Goal: Contribute content: Contribute content

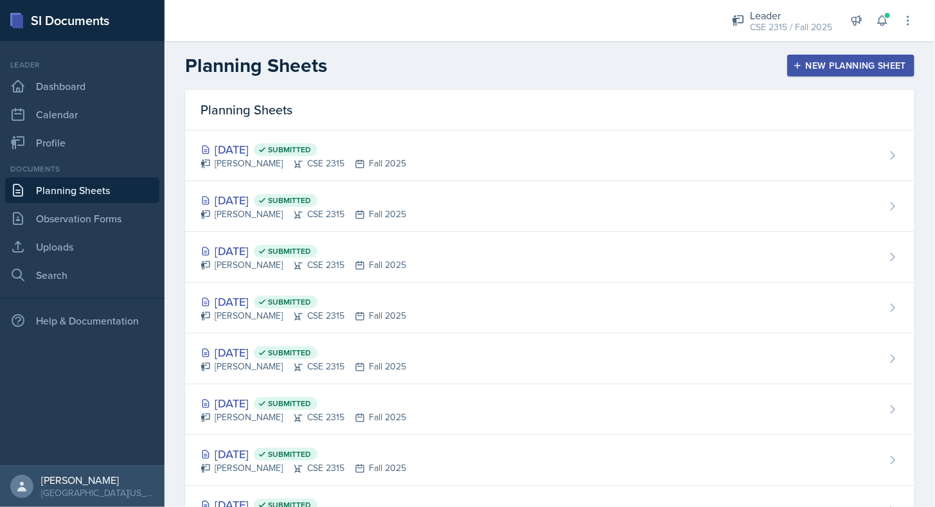
click at [816, 71] on div "New Planning Sheet" at bounding box center [851, 65] width 111 height 10
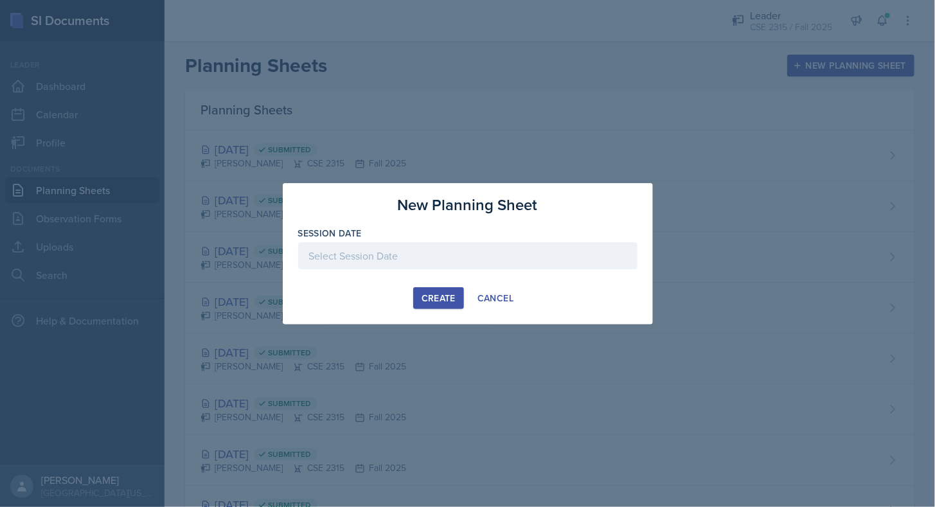
click at [513, 264] on div at bounding box center [467, 255] width 339 height 27
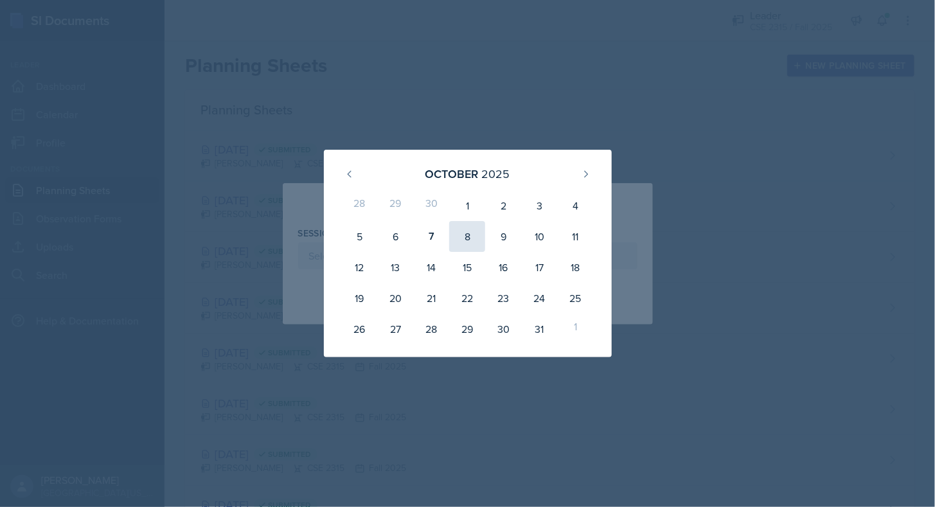
click at [458, 233] on div "8" at bounding box center [467, 236] width 36 height 31
type input "[DATE]"
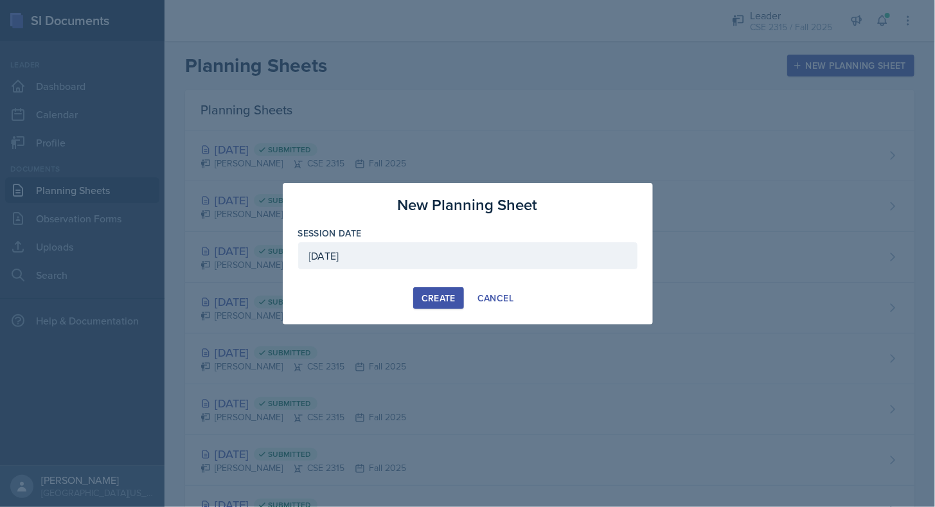
click at [458, 298] on button "Create" at bounding box center [438, 298] width 51 height 22
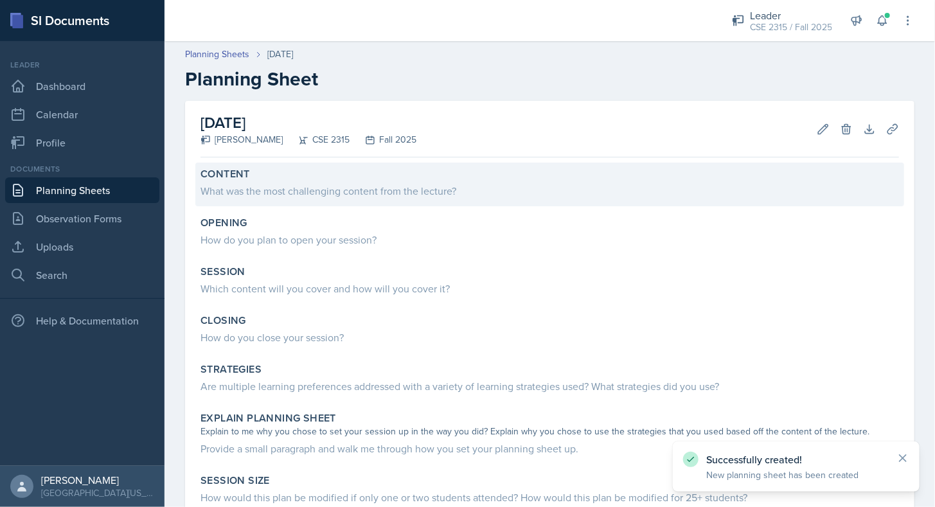
click at [312, 177] on div "Content" at bounding box center [550, 174] width 699 height 13
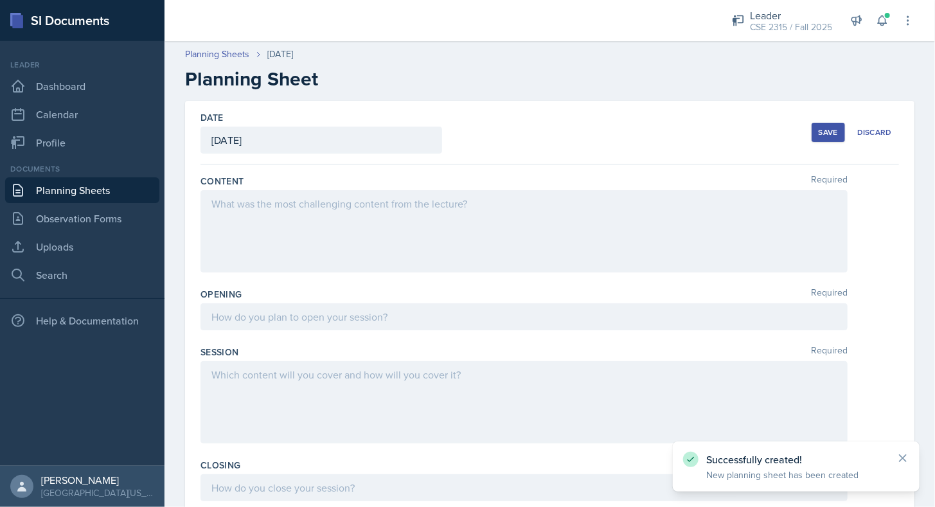
click at [320, 210] on div at bounding box center [524, 231] width 647 height 82
click at [357, 180] on div "Content Required" at bounding box center [550, 181] width 699 height 13
click at [131, 192] on link "Planning Sheets" at bounding box center [82, 190] width 154 height 26
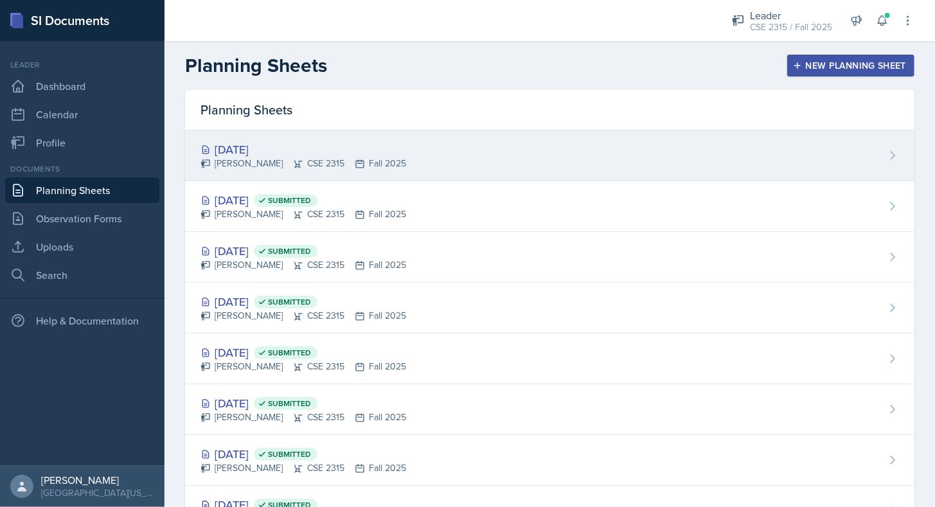
click at [272, 159] on div "[PERSON_NAME] CSE 2315 Fall 2025" at bounding box center [304, 163] width 206 height 13
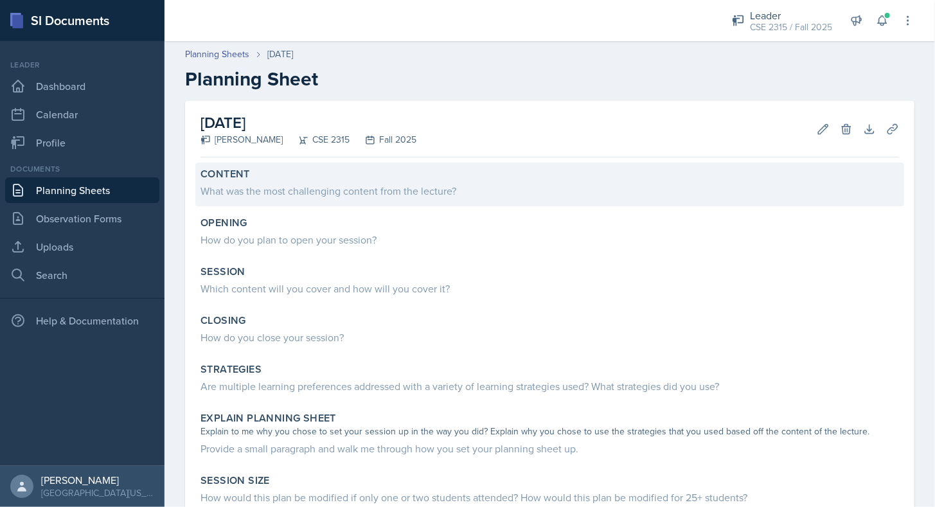
click at [320, 181] on div "What was the most challenging content from the lecture?" at bounding box center [550, 190] width 699 height 18
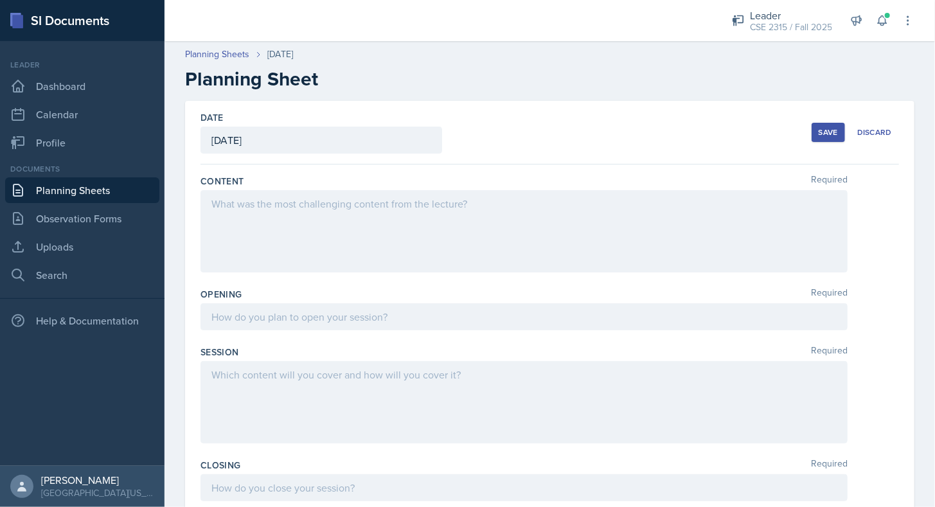
click at [296, 224] on div at bounding box center [524, 231] width 647 height 82
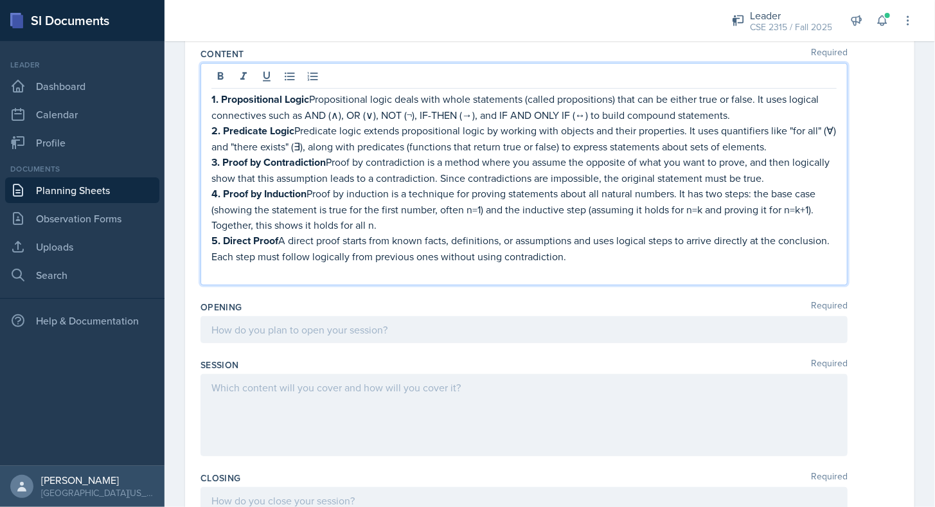
scroll to position [129, 0]
click at [273, 271] on p at bounding box center [523, 270] width 625 height 15
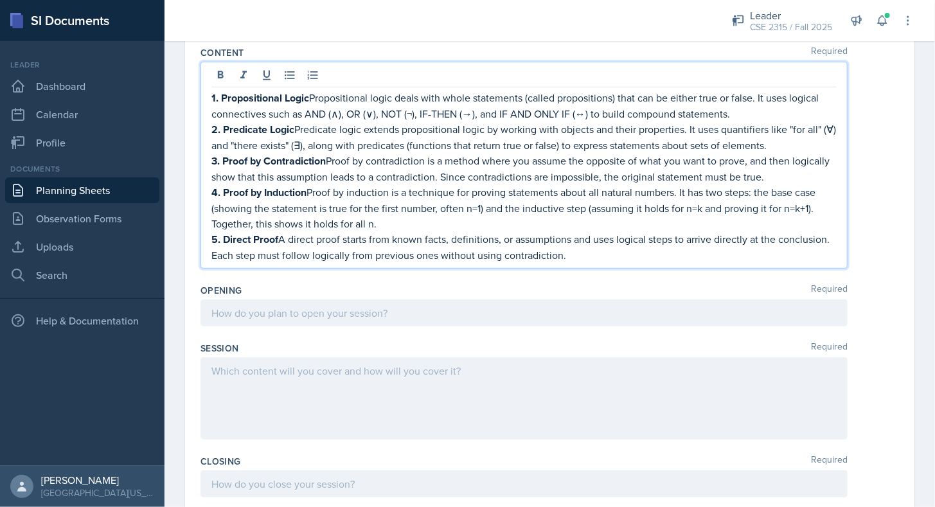
click at [269, 292] on div "Opening Required" at bounding box center [550, 308] width 699 height 58
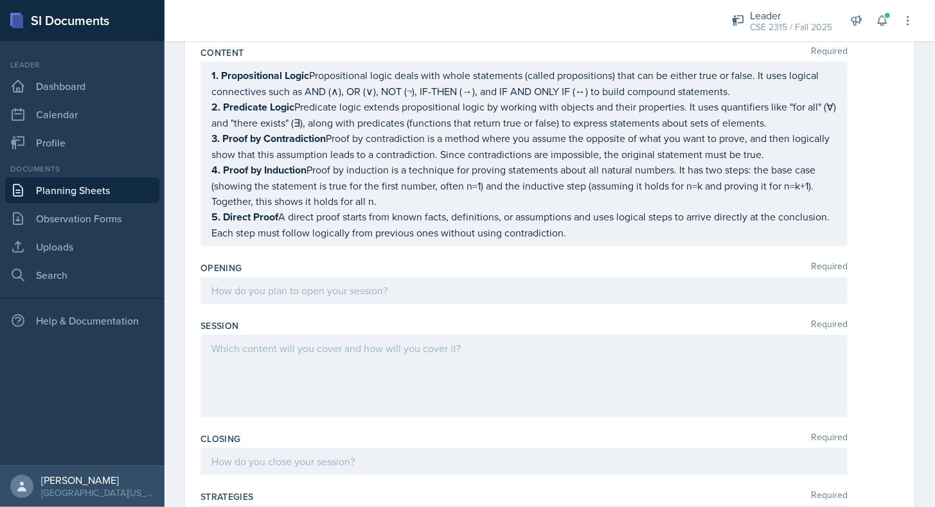
click at [265, 292] on div at bounding box center [524, 290] width 647 height 27
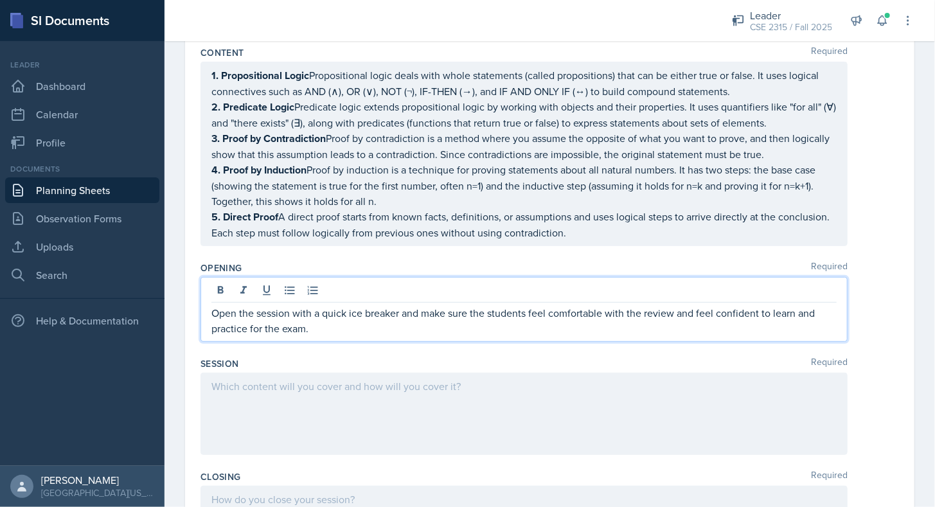
click at [328, 341] on div "Opening Required Open the session with a quick ice breaker and make sure the st…" at bounding box center [550, 304] width 699 height 96
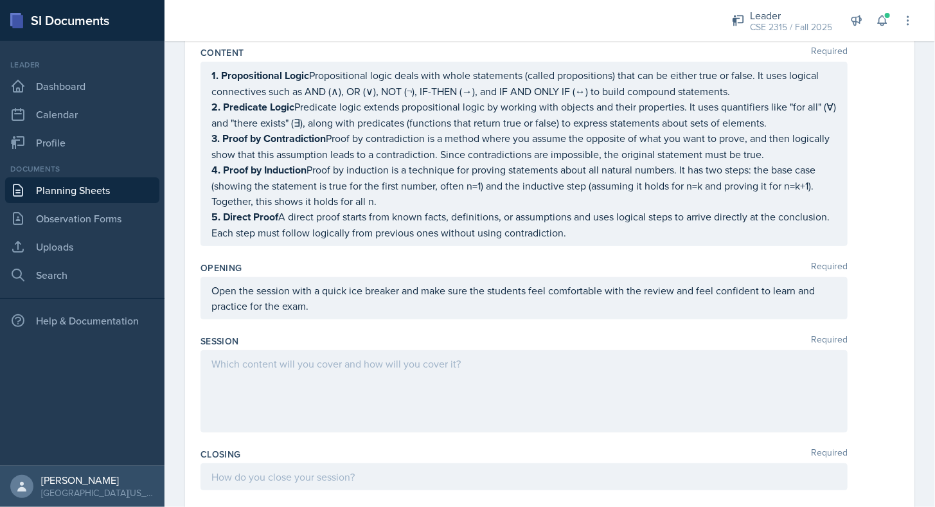
click at [318, 366] on div at bounding box center [524, 391] width 647 height 82
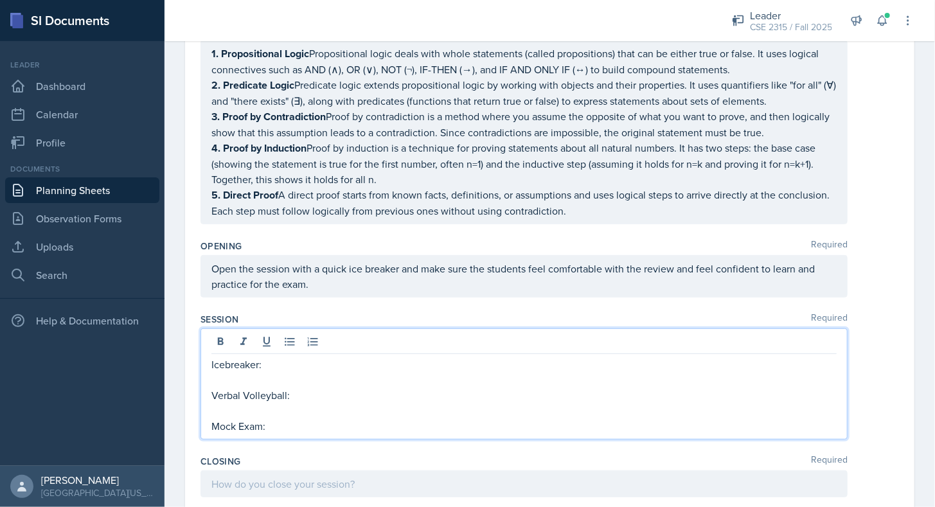
scroll to position [166, 0]
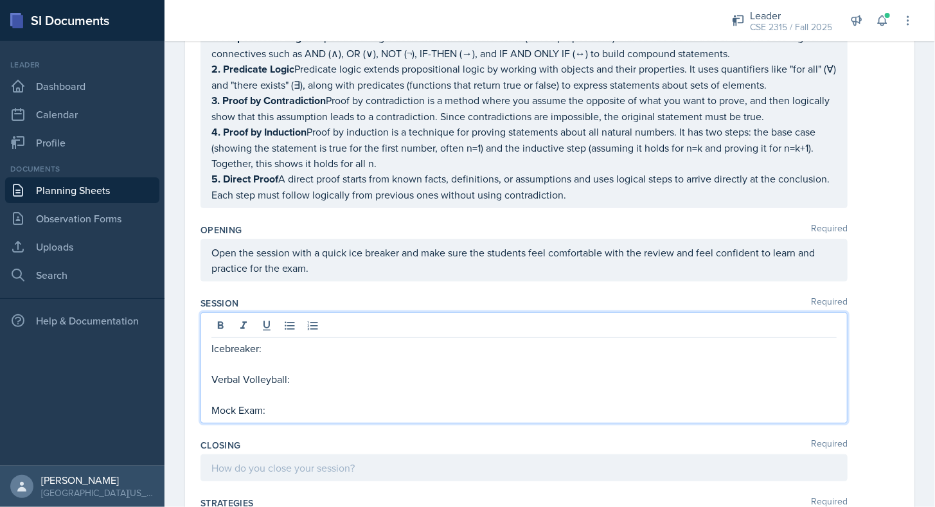
click at [283, 408] on p "Mock Exam:" at bounding box center [523, 409] width 625 height 15
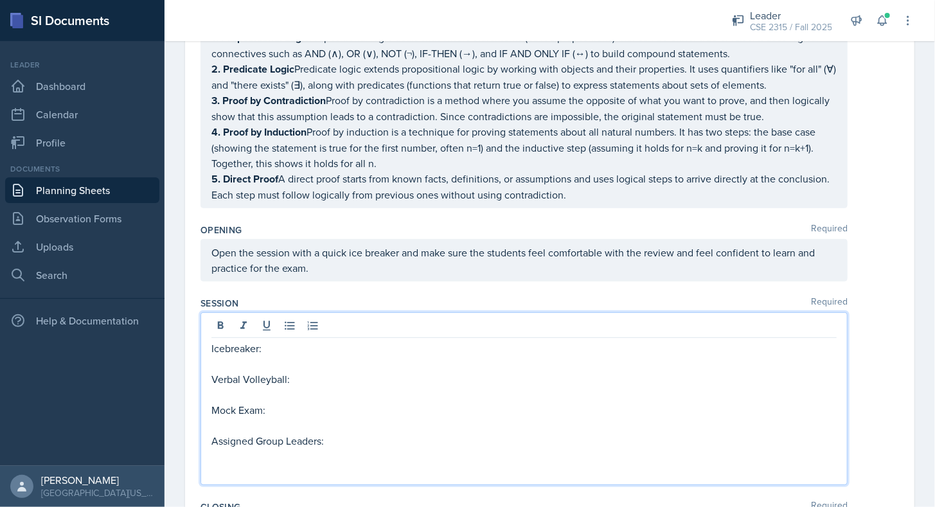
click at [262, 405] on p "Mock Exam:" at bounding box center [523, 409] width 625 height 15
drag, startPoint x: 215, startPoint y: 409, endPoint x: 307, endPoint y: 408, distance: 92.6
click at [307, 408] on p "Take a Practice Exam:" at bounding box center [523, 409] width 625 height 15
click at [258, 478] on div "Icebreaker: Verbal Volleyball: Mock Exam: Assigned Group Leaders:" at bounding box center [524, 398] width 647 height 173
click at [249, 464] on p at bounding box center [523, 471] width 625 height 15
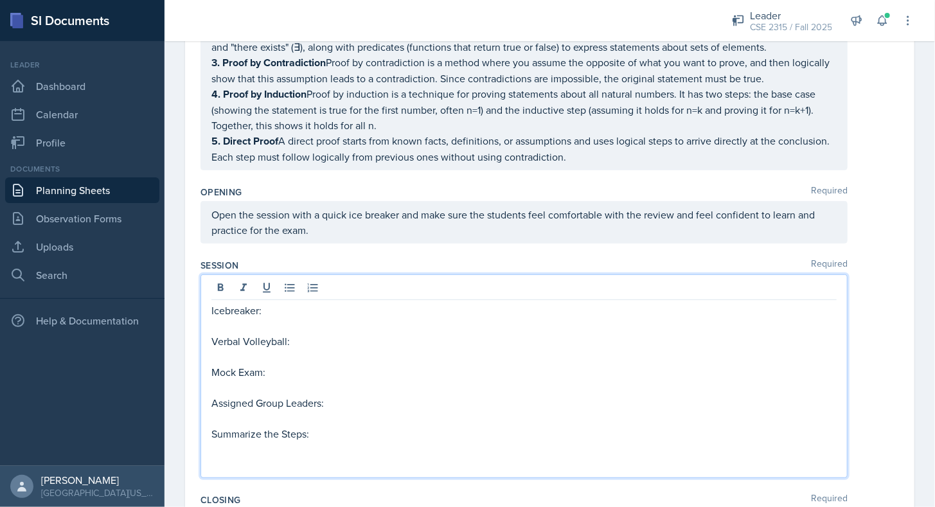
scroll to position [204, 0]
click at [271, 309] on p "Icebreaker:" at bounding box center [523, 310] width 625 height 15
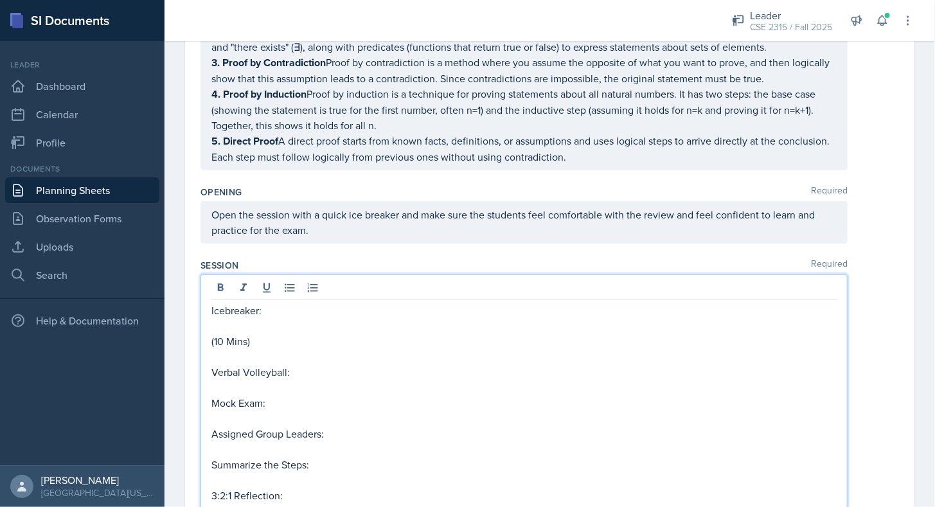
click at [289, 398] on p "Mock Exam:" at bounding box center [523, 402] width 625 height 15
click at [336, 460] on p "Assigned Group Leaders:" at bounding box center [523, 464] width 625 height 15
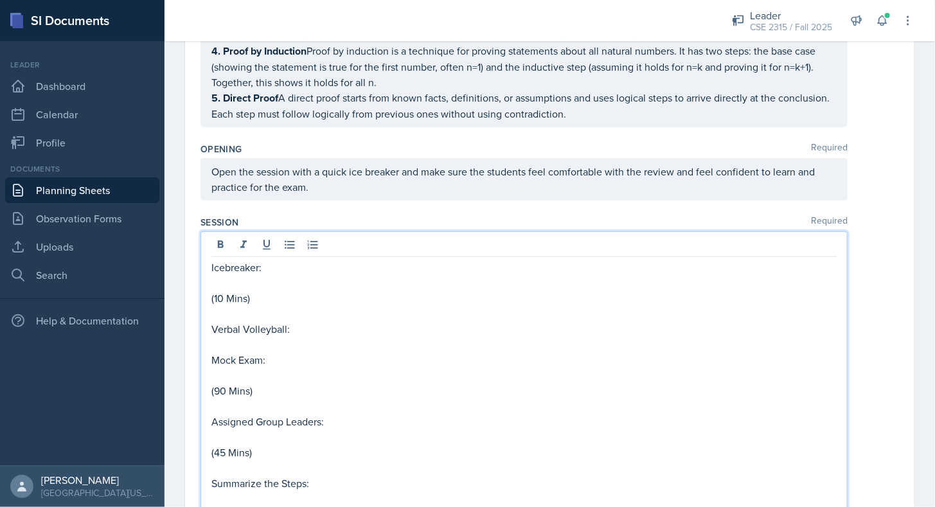
scroll to position [294, 0]
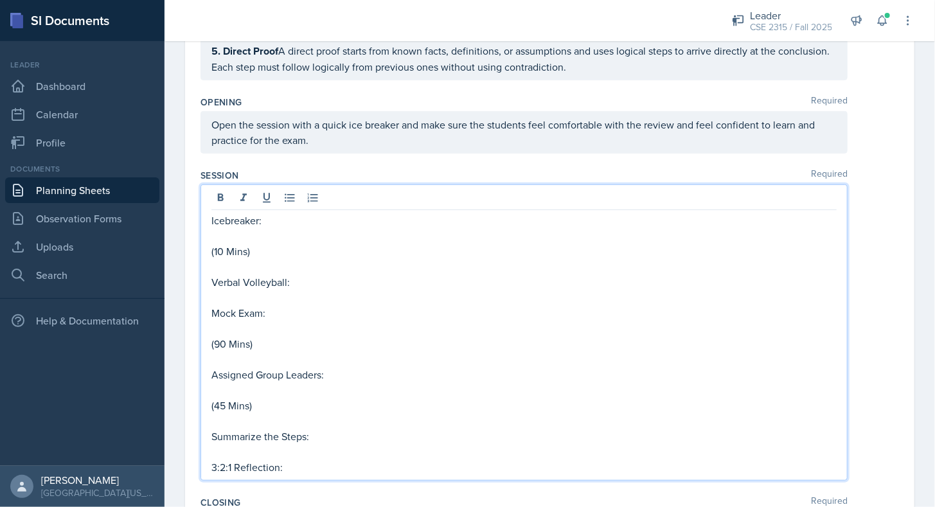
click at [303, 460] on p "3:2:1 Reflection:" at bounding box center [523, 467] width 625 height 15
click at [325, 436] on p "Summarize the Steps:" at bounding box center [523, 436] width 625 height 15
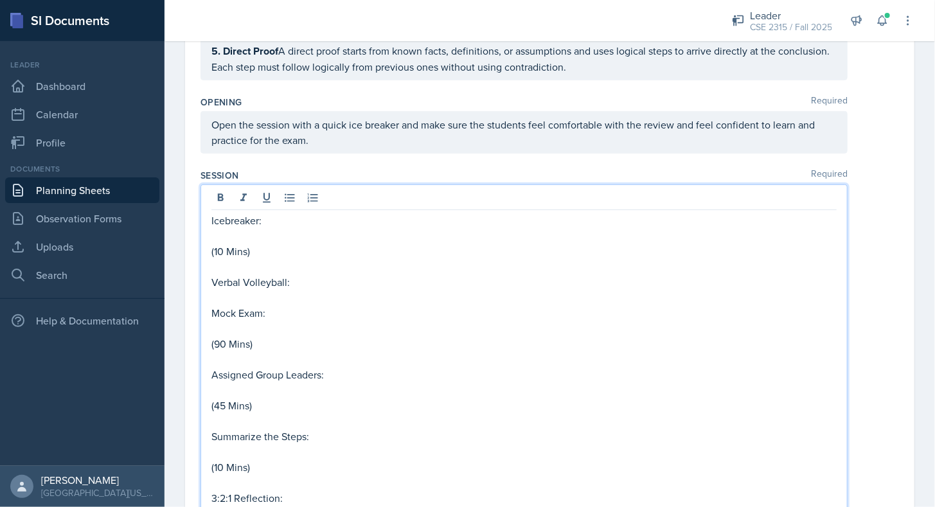
click at [317, 275] on p "Verbal Volleyball:" at bounding box center [523, 281] width 625 height 15
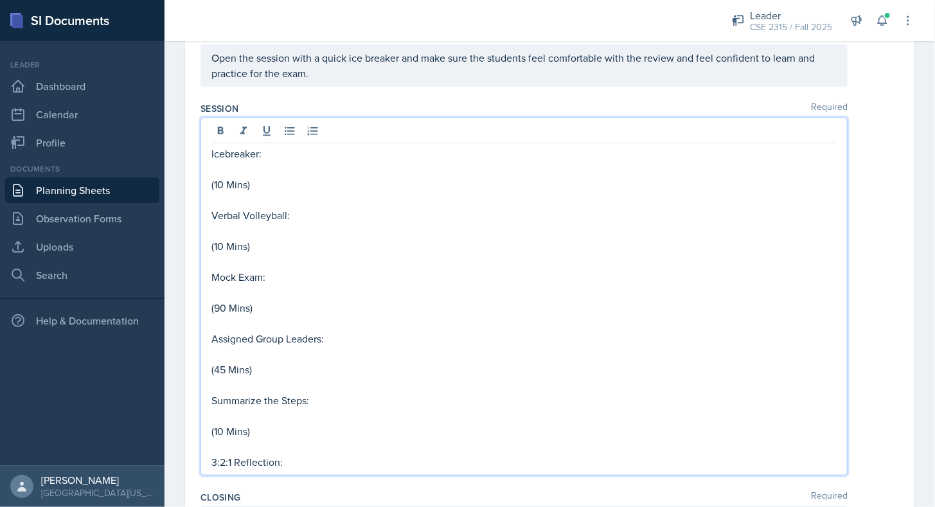
click at [221, 429] on p "(10 Mins)" at bounding box center [523, 431] width 625 height 15
click at [220, 365] on p "(45 Mins)" at bounding box center [523, 369] width 625 height 15
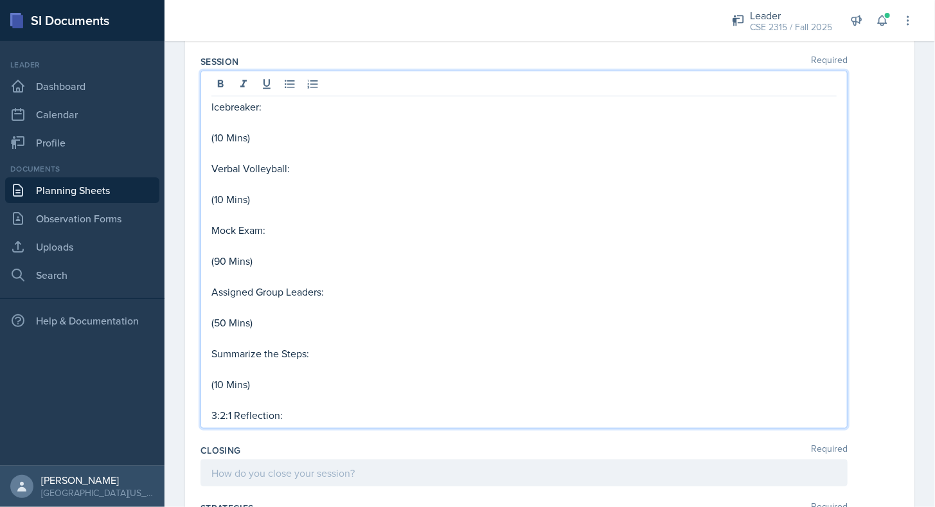
scroll to position [411, 0]
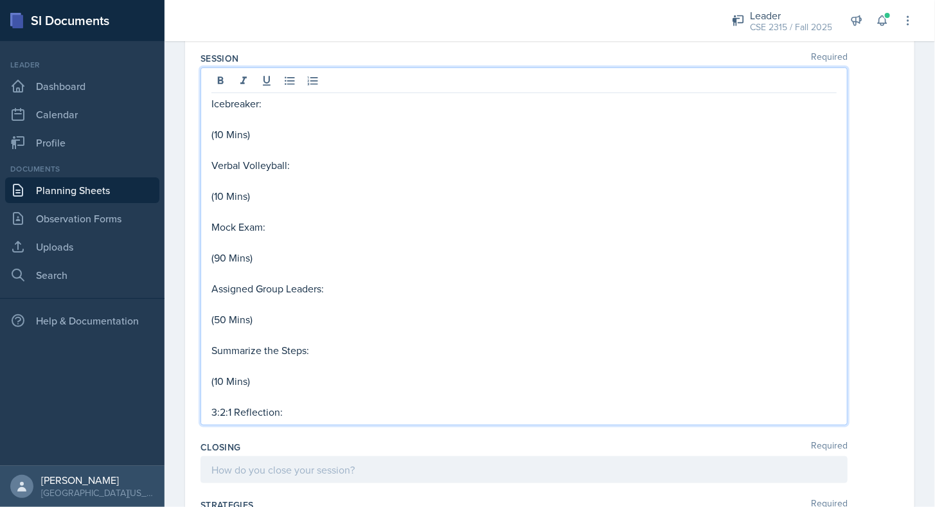
click at [303, 407] on p "3:2:1 Reflection:" at bounding box center [523, 411] width 625 height 15
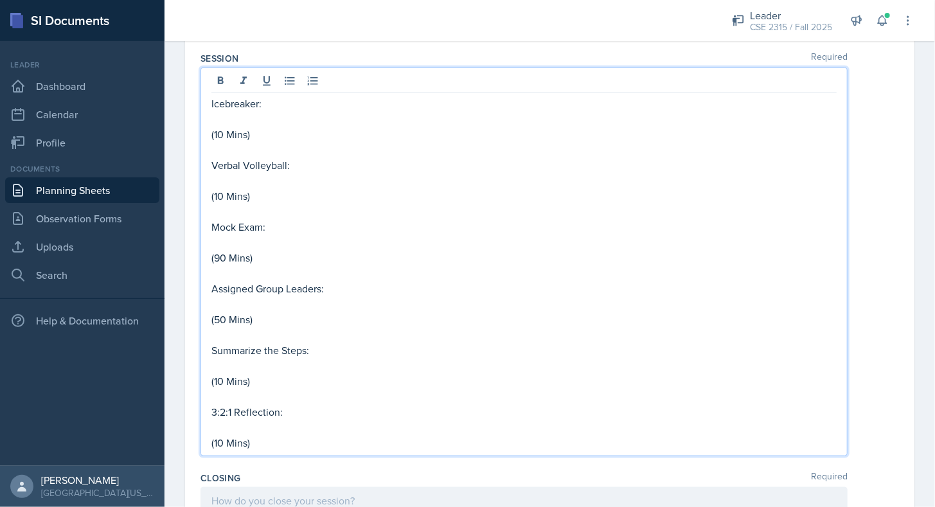
click at [253, 96] on p "Icebreaker:" at bounding box center [523, 103] width 625 height 15
click at [287, 161] on p "Verbal Volleyball:" at bounding box center [523, 165] width 625 height 15
click at [265, 221] on p "Mock Exam:" at bounding box center [523, 227] width 625 height 15
click at [323, 284] on p "Assigned Group Leaders:" at bounding box center [523, 290] width 625 height 15
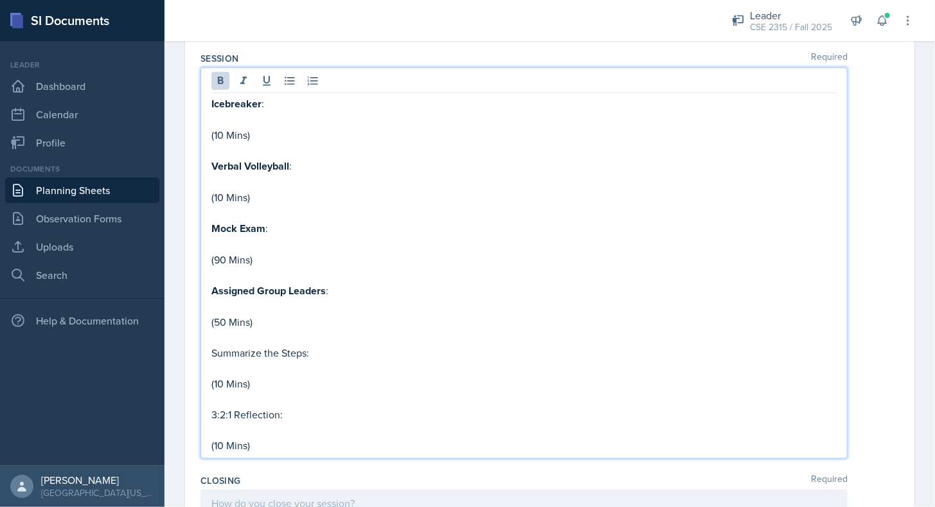
click at [323, 284] on strong "Assigned Group Leaders" at bounding box center [268, 290] width 114 height 15
drag, startPoint x: 212, startPoint y: 346, endPoint x: 304, endPoint y: 351, distance: 92.0
click at [304, 351] on p "Summarize the Steps:" at bounding box center [523, 352] width 625 height 15
click at [214, 407] on p "3:2:1 Reflection:" at bounding box center [523, 414] width 625 height 15
drag, startPoint x: 211, startPoint y: 407, endPoint x: 277, endPoint y: 406, distance: 65.6
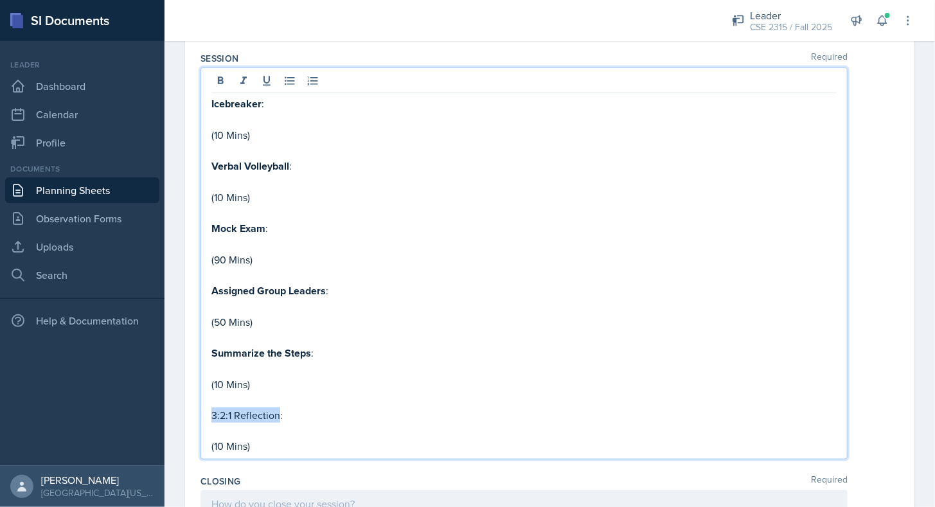
click at [277, 407] on p "3:2:1 Reflection:" at bounding box center [523, 414] width 625 height 15
click at [325, 361] on p at bounding box center [523, 368] width 625 height 15
click at [288, 112] on p at bounding box center [523, 119] width 625 height 15
click at [320, 164] on p "Verbal Volleyball :" at bounding box center [523, 166] width 625 height 16
click at [302, 89] on div "Icebreaker : (10 Mins) Verbal Volleyball : (10 Mins) Mock Exam : (90 Mins) Assi…" at bounding box center [524, 263] width 647 height 393
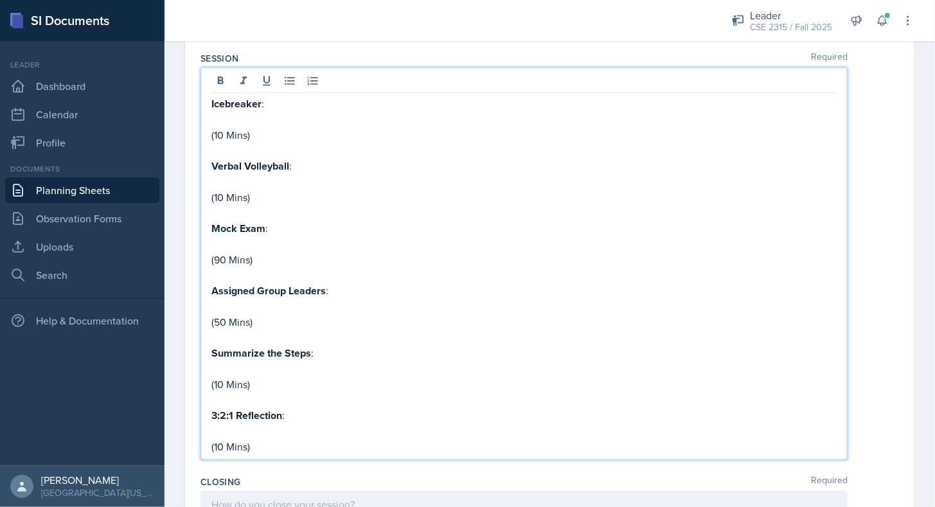
click at [298, 96] on p "Icebreaker :" at bounding box center [523, 104] width 625 height 16
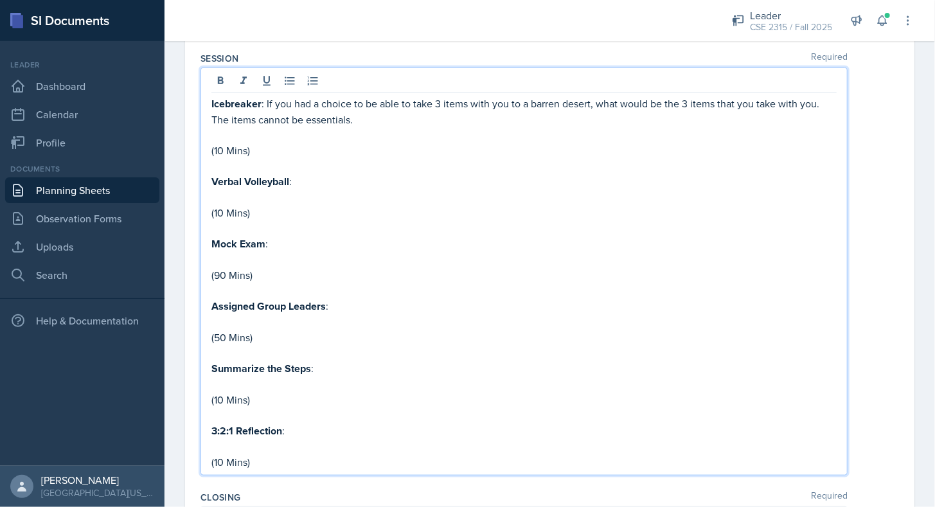
click at [344, 237] on p "Mock Exam :" at bounding box center [523, 244] width 625 height 16
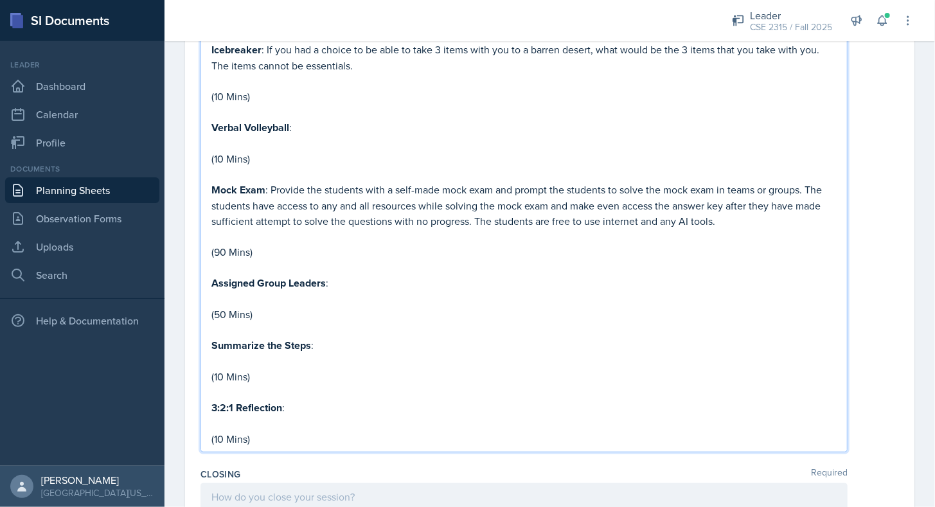
scroll to position [469, 0]
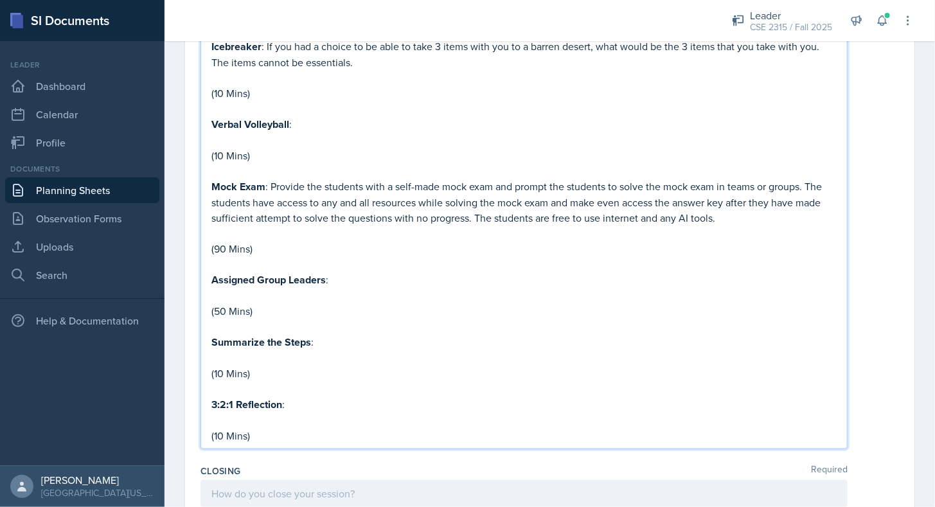
click at [355, 275] on p "Assigned Group Leaders :" at bounding box center [523, 280] width 625 height 16
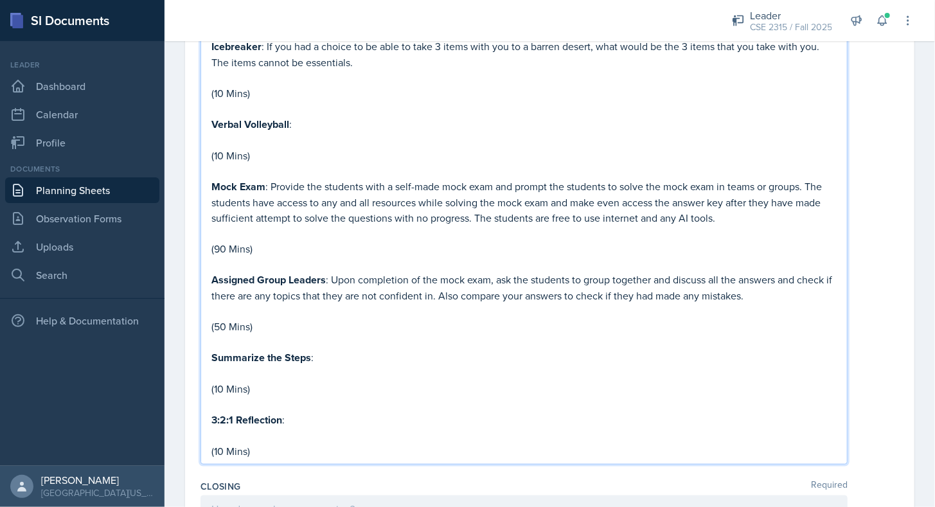
click at [339, 321] on p "(50 Mins)" at bounding box center [523, 326] width 625 height 15
click at [364, 366] on p at bounding box center [523, 373] width 625 height 15
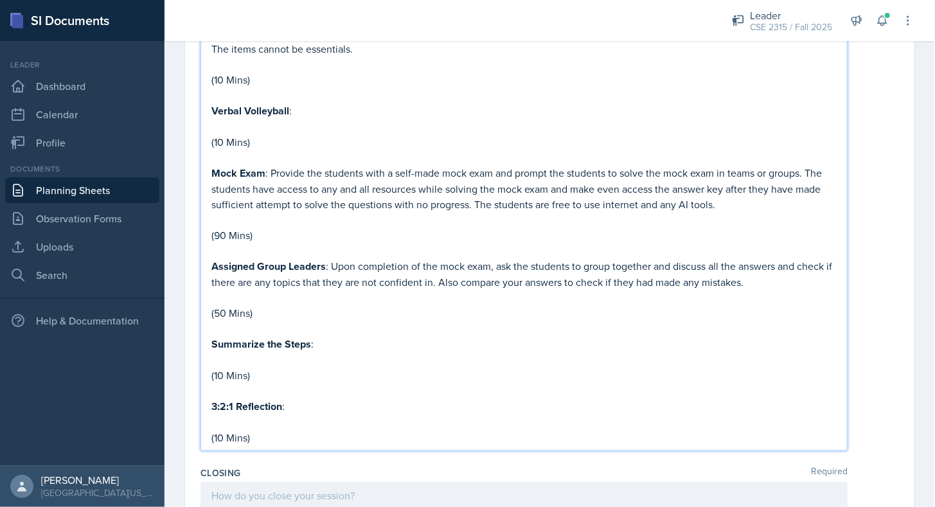
click at [359, 341] on p "Summarize the Steps :" at bounding box center [523, 344] width 625 height 16
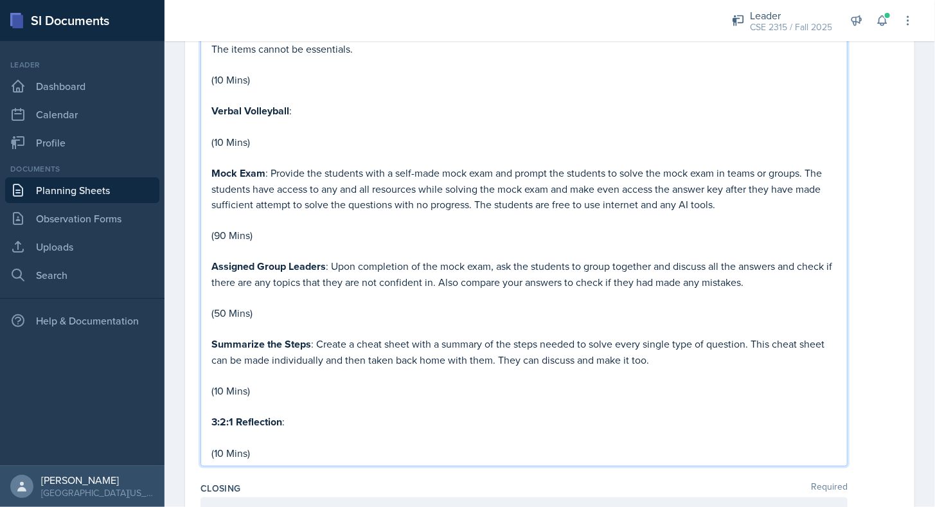
click at [330, 414] on p "3:2:1 Reflection :" at bounding box center [523, 422] width 625 height 16
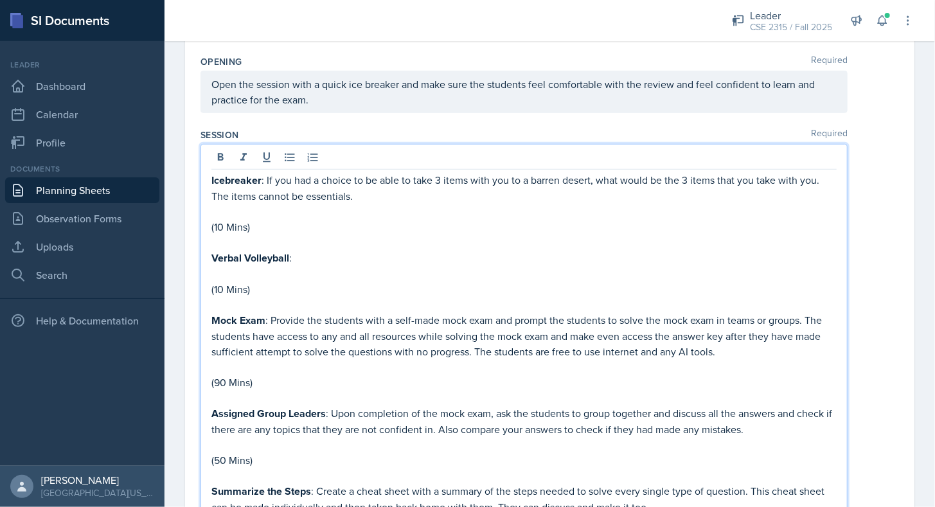
scroll to position [334, 0]
click at [331, 267] on p at bounding box center [523, 274] width 625 height 15
click at [339, 253] on p "Verbal Volleyball :" at bounding box center [523, 259] width 625 height 16
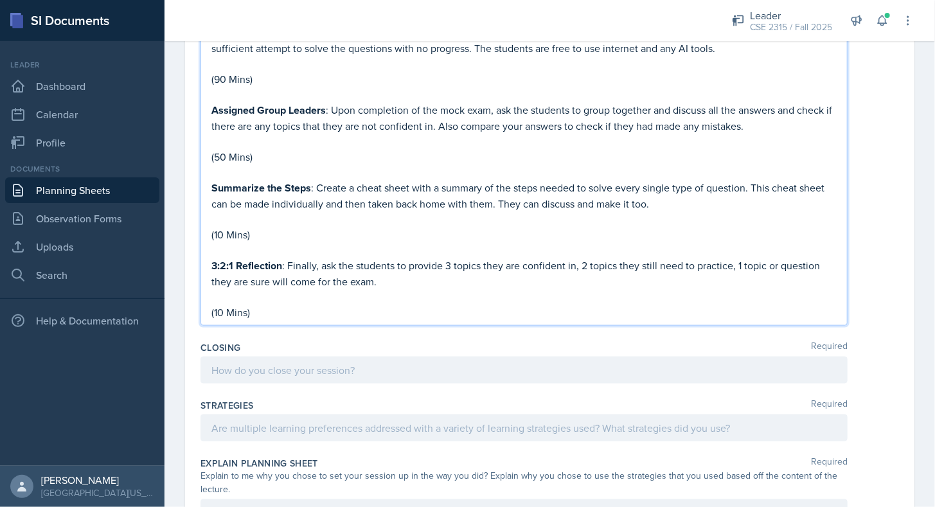
scroll to position [656, 0]
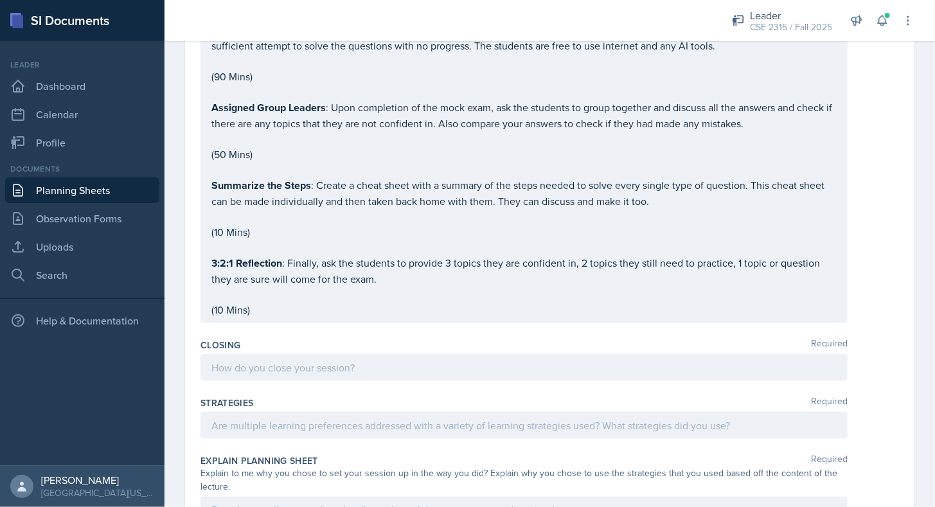
click at [299, 381] on div at bounding box center [524, 367] width 647 height 27
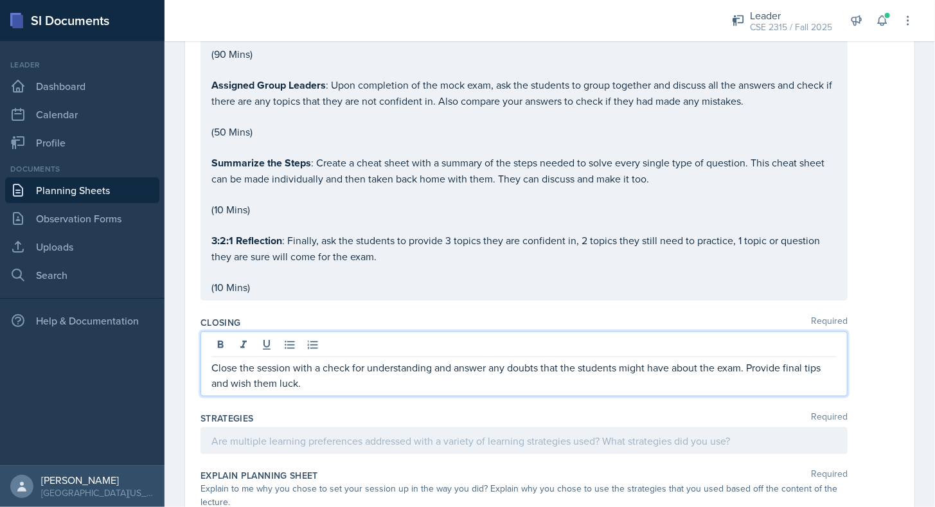
scroll to position [722, 0]
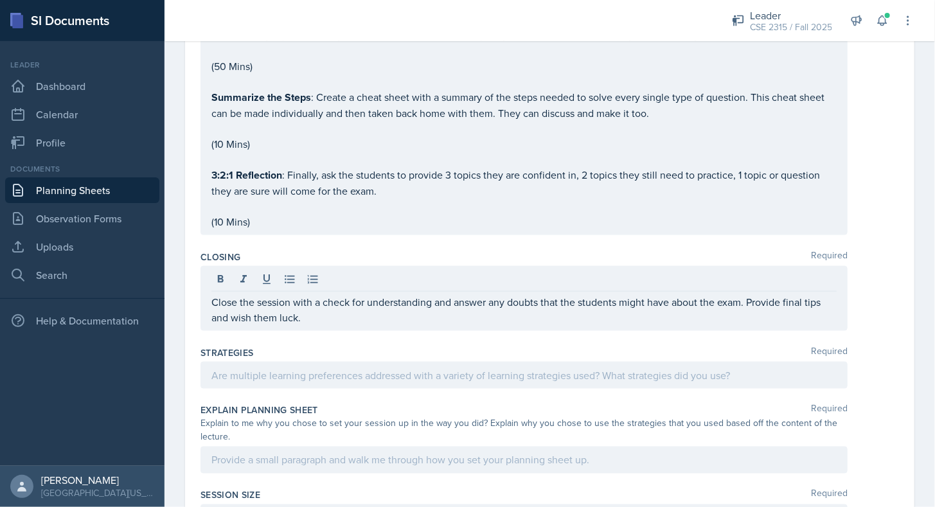
click at [306, 339] on div "Closing Required Close the session with a check for understanding and answer an…" at bounding box center [550, 294] width 699 height 96
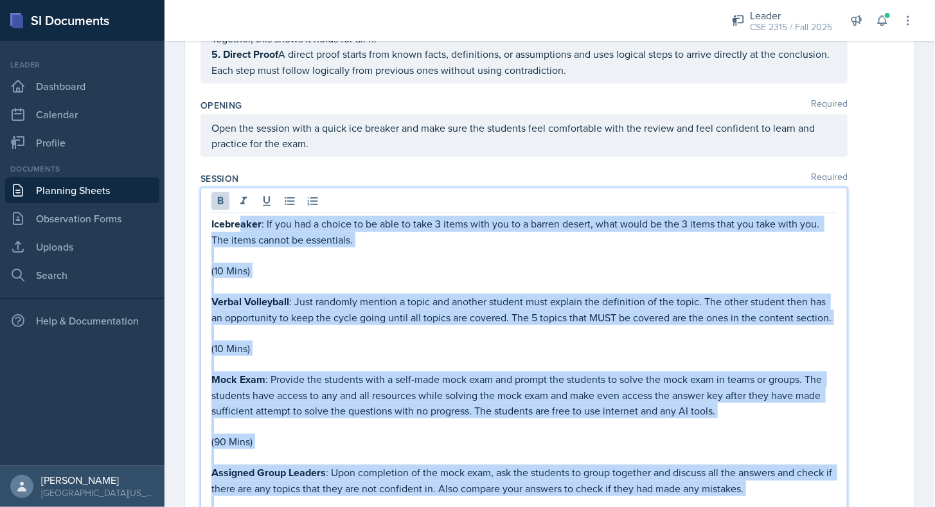
scroll to position [119, 0]
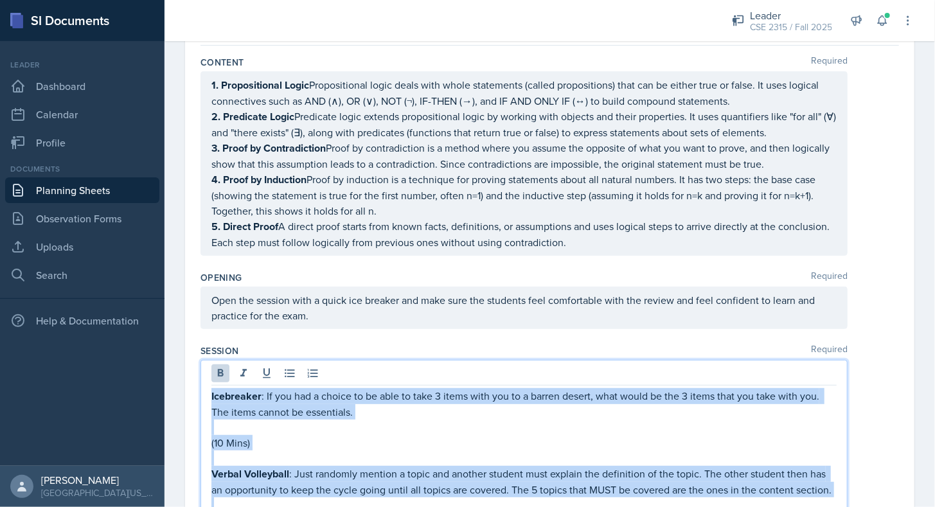
drag, startPoint x: 282, startPoint y: 320, endPoint x: 206, endPoint y: 374, distance: 93.1
copy div "Icebreaker : If you had a choice to be able to take 3 items with you to a barre…"
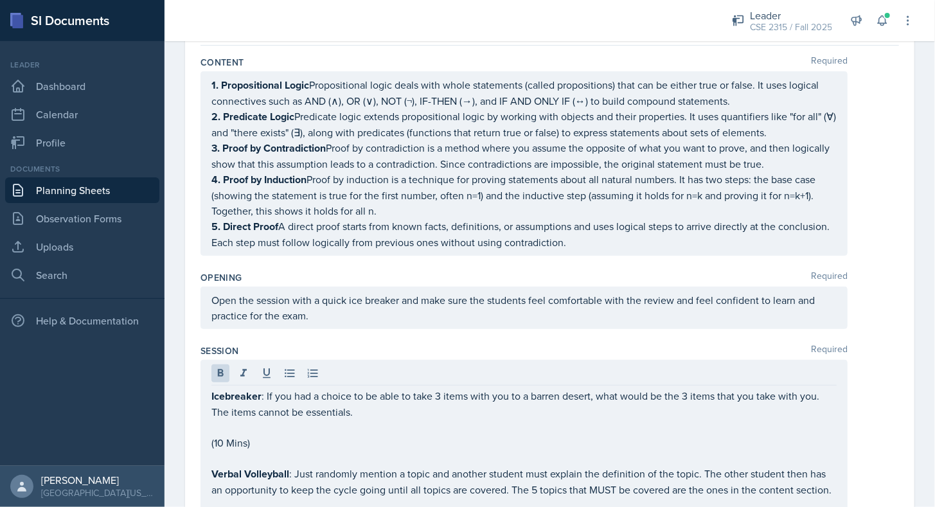
click at [257, 347] on div "Session Required" at bounding box center [550, 351] width 699 height 13
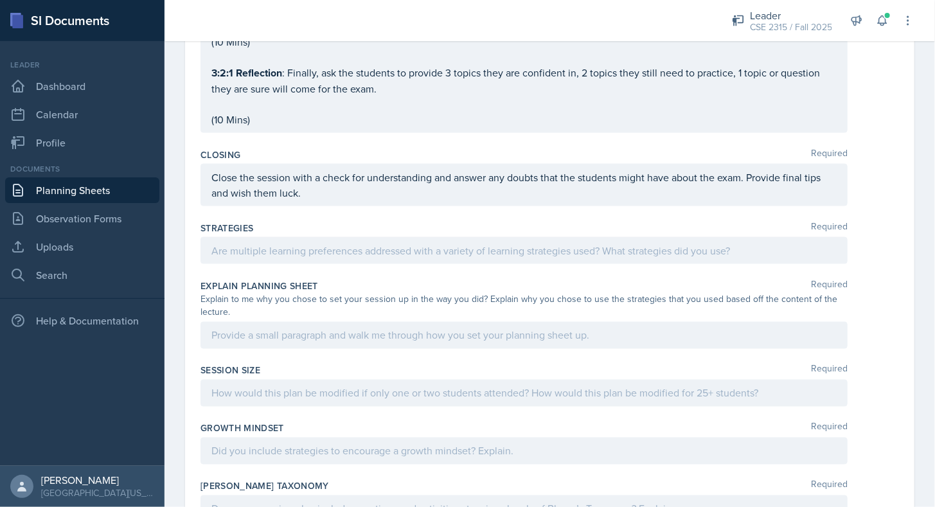
scroll to position [846, 0]
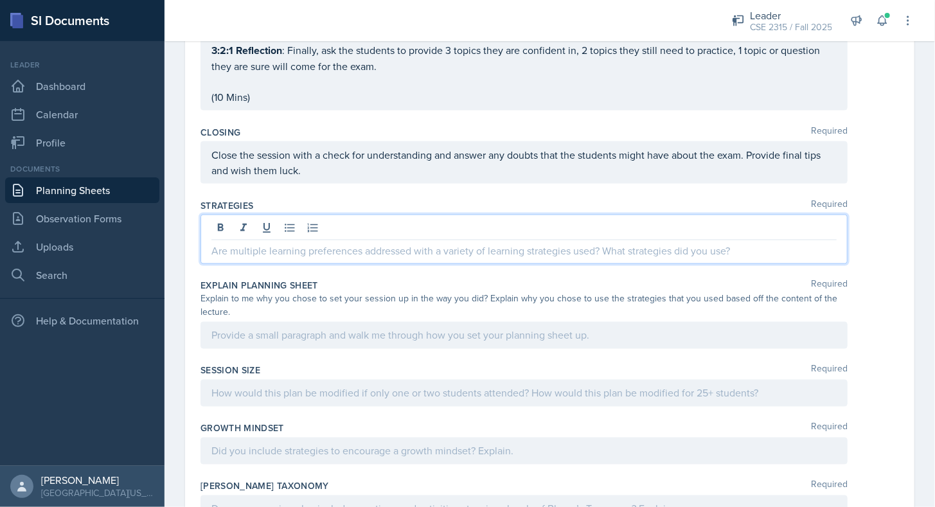
click at [314, 249] on p at bounding box center [523, 250] width 625 height 15
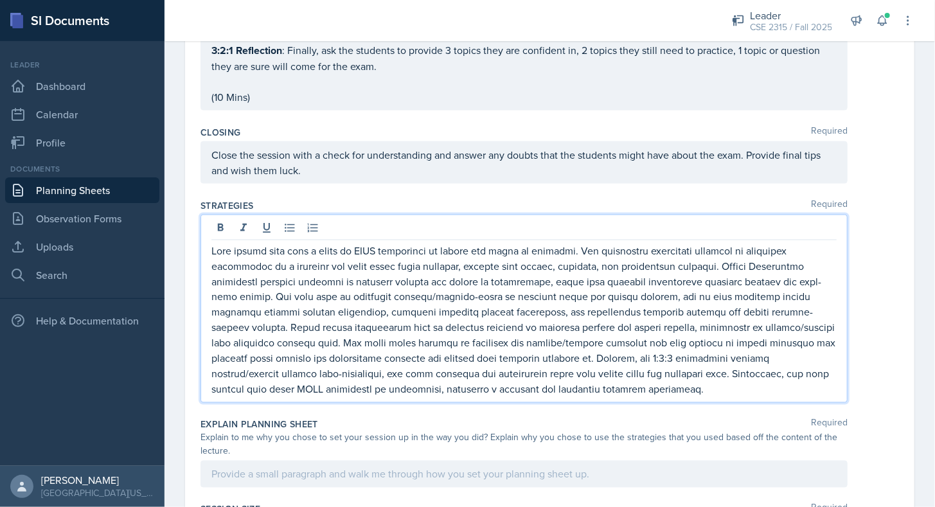
click at [278, 413] on div "Strategies Required" at bounding box center [550, 303] width 699 height 219
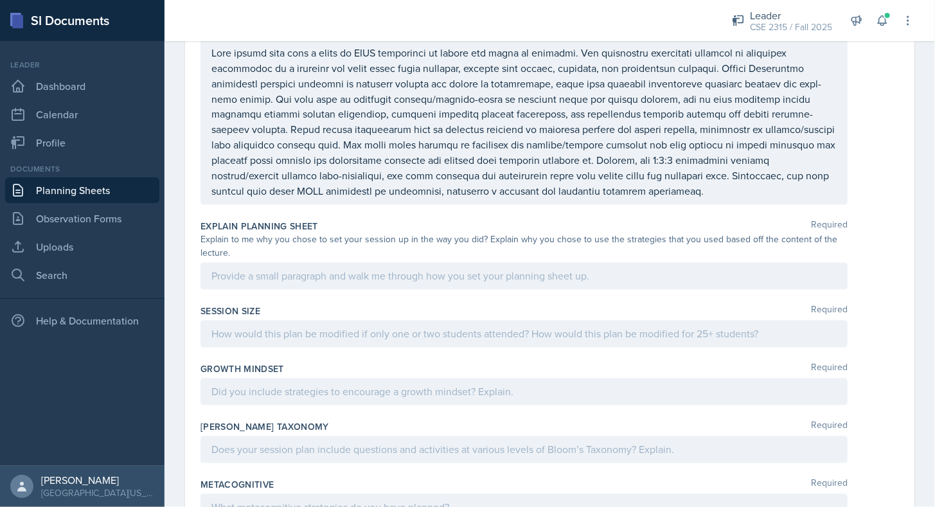
scroll to position [1089, 0]
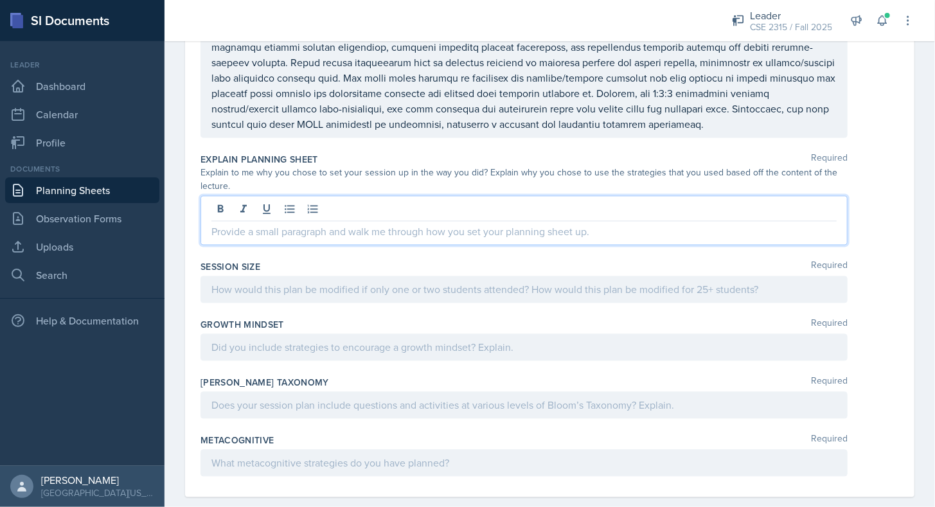
click at [353, 213] on div at bounding box center [524, 220] width 647 height 49
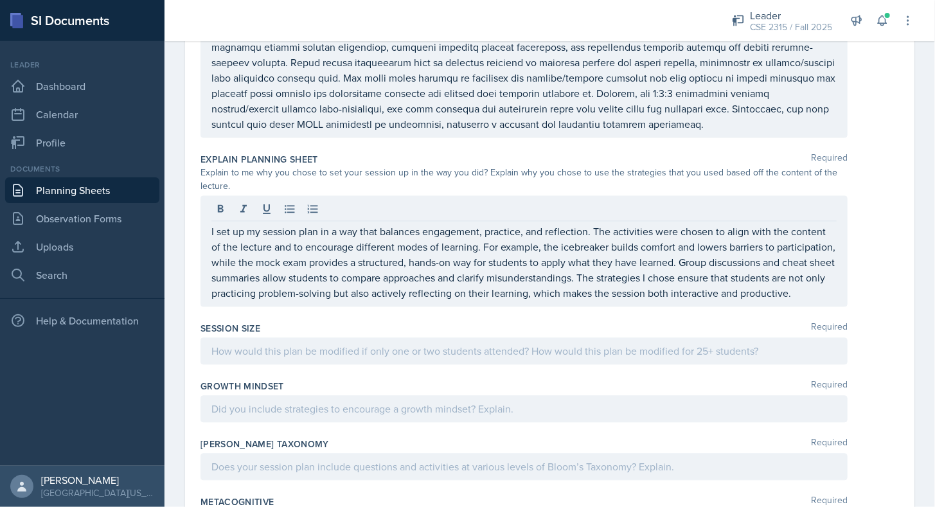
click at [398, 365] on div at bounding box center [524, 351] width 647 height 27
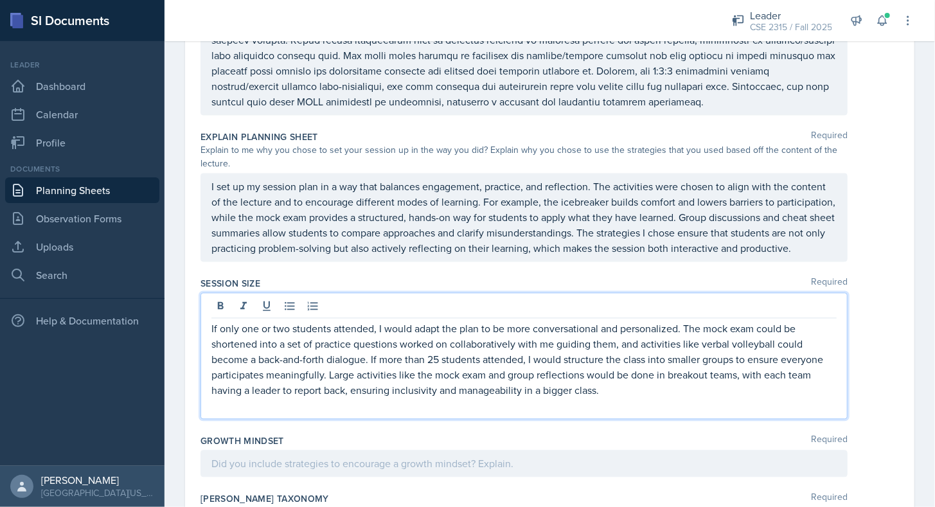
click at [310, 414] on p at bounding box center [523, 405] width 625 height 15
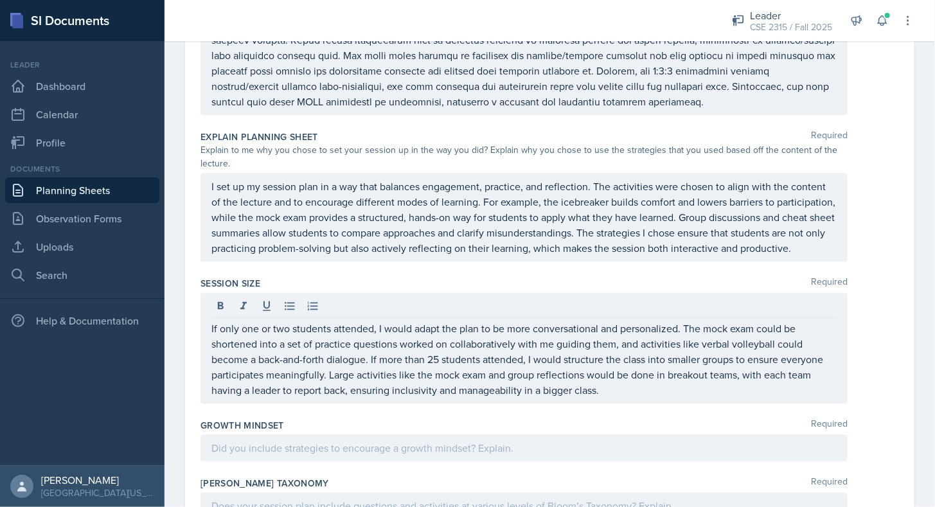
click at [314, 462] on div at bounding box center [524, 448] width 647 height 27
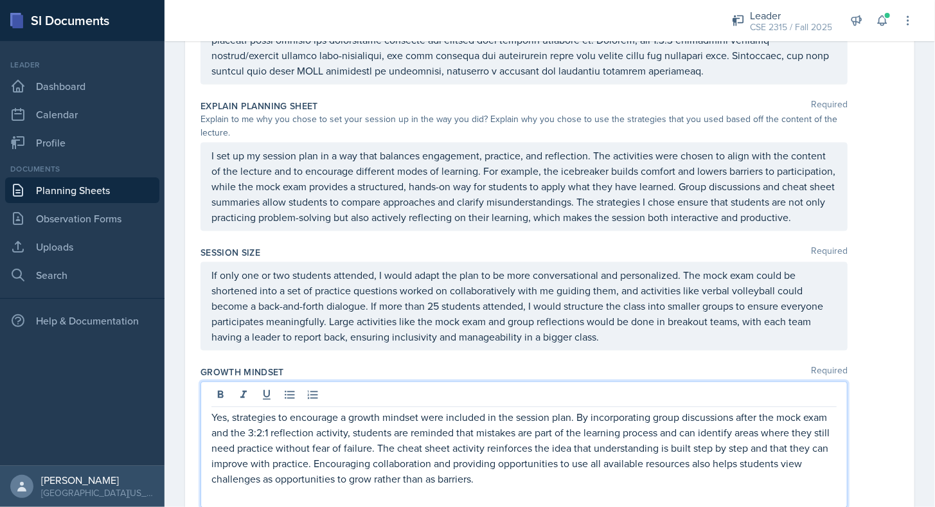
scroll to position [1327, 0]
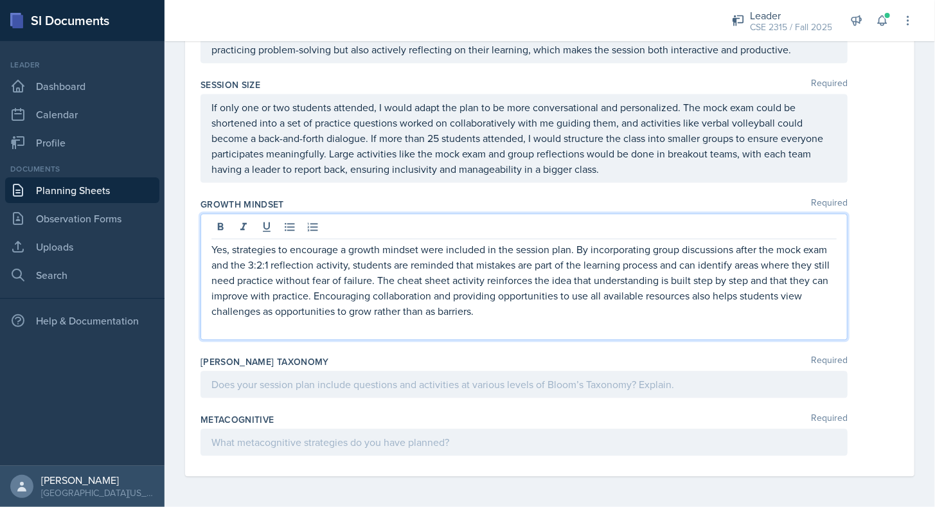
click at [410, 331] on p at bounding box center [523, 326] width 625 height 15
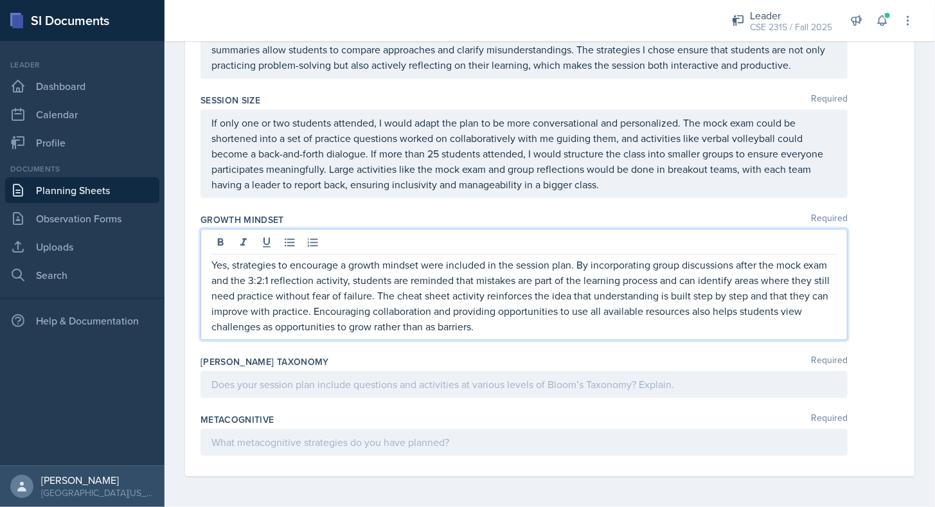
click at [342, 391] on p at bounding box center [523, 384] width 625 height 15
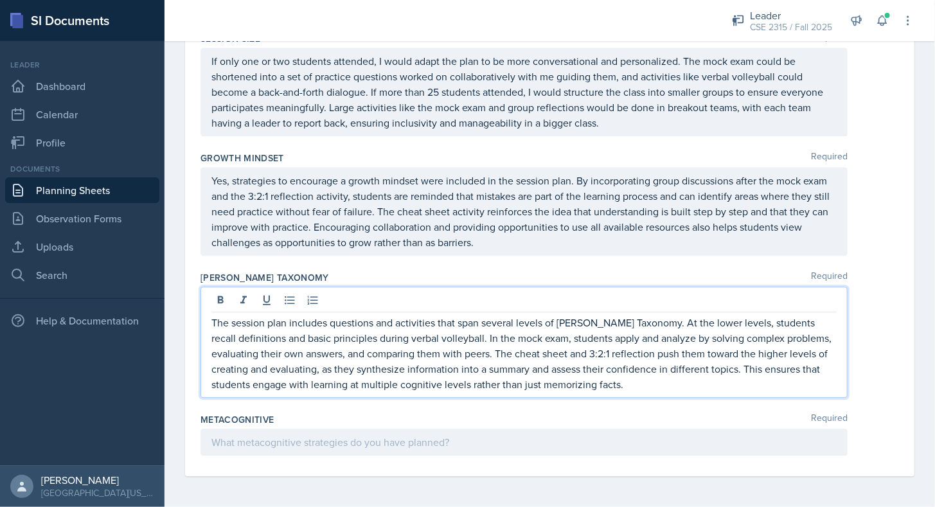
click at [268, 445] on p at bounding box center [523, 441] width 625 height 15
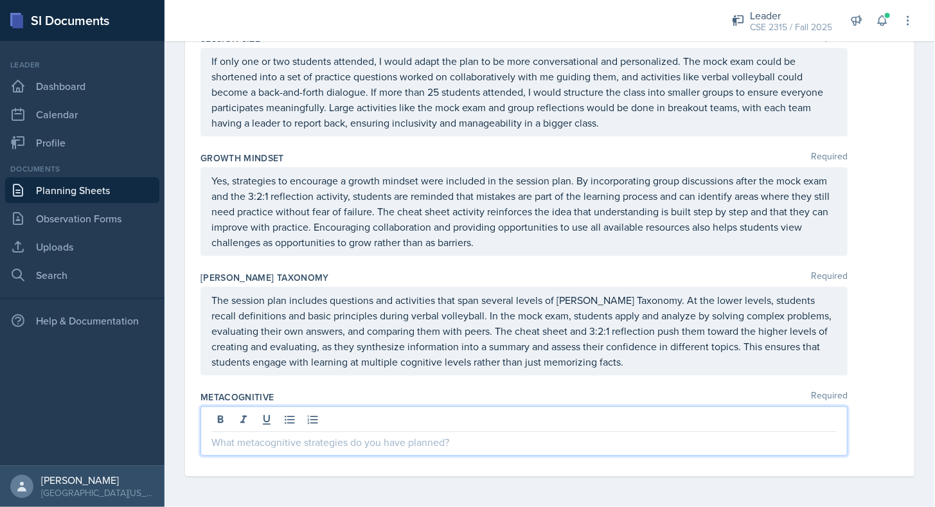
click at [349, 439] on p at bounding box center [523, 441] width 625 height 15
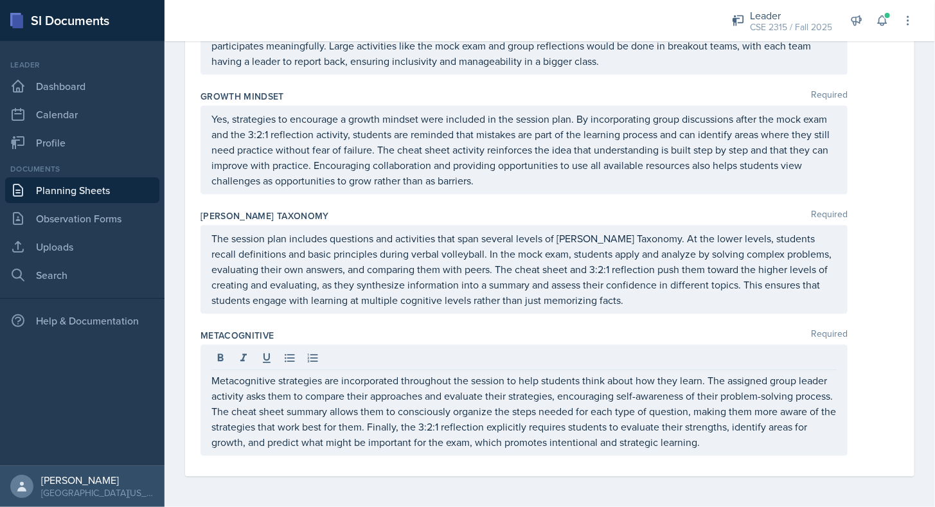
click at [369, 333] on div "Metacognitive Required" at bounding box center [550, 335] width 699 height 13
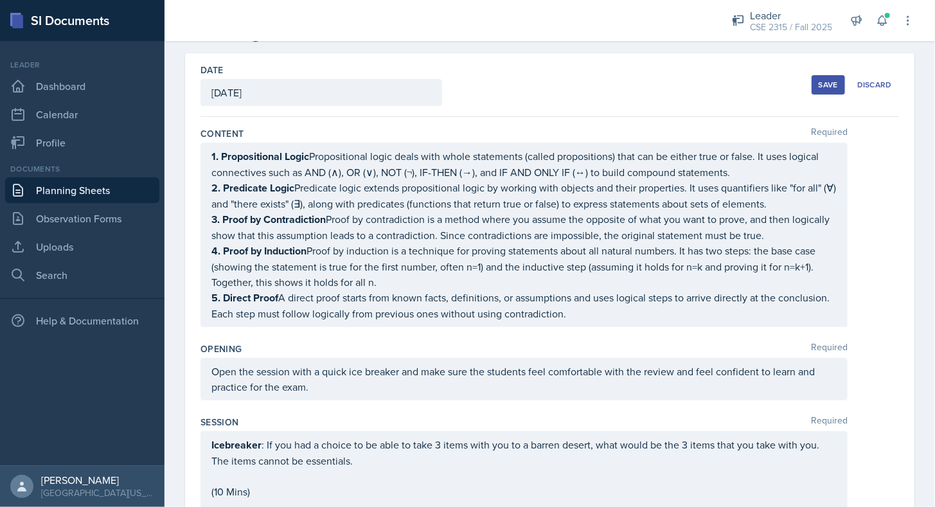
scroll to position [0, 0]
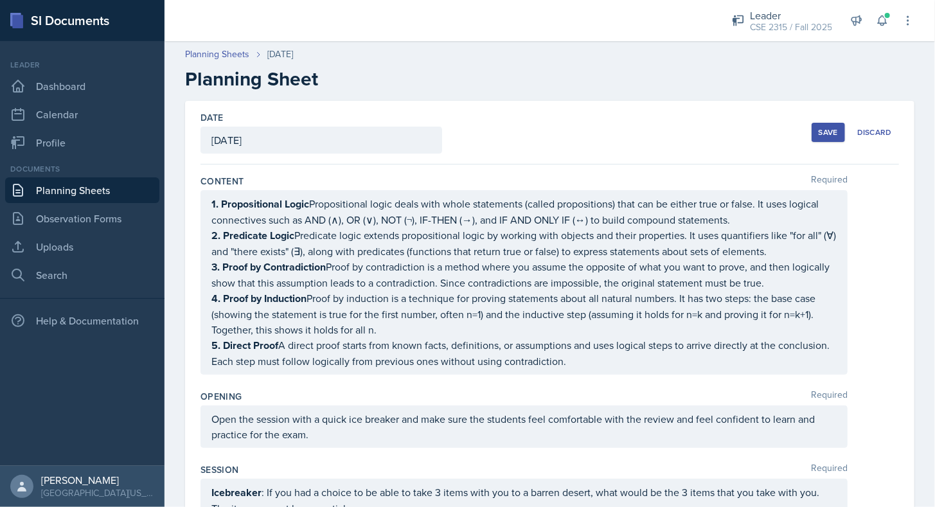
click at [816, 120] on div "Save Discard" at bounding box center [855, 133] width 87 height 30
click at [812, 125] on button "Save" at bounding box center [828, 132] width 33 height 19
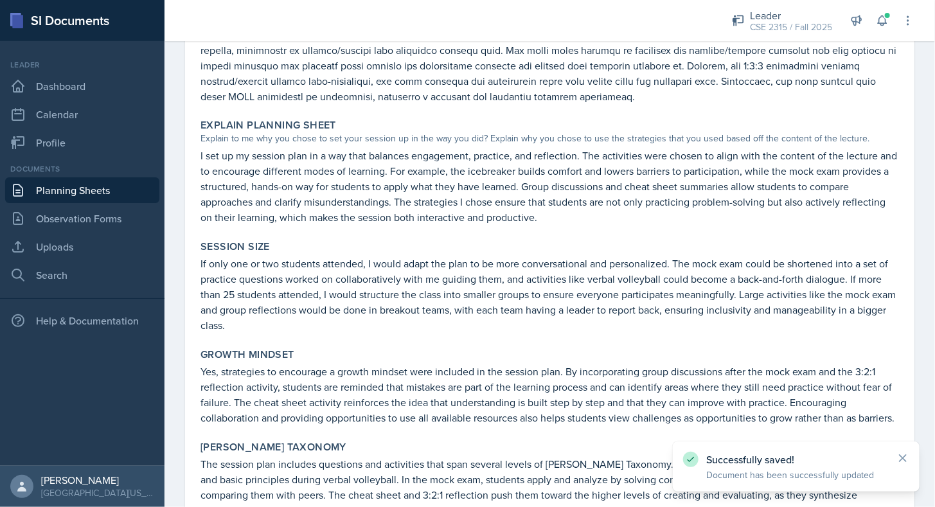
scroll to position [1245, 0]
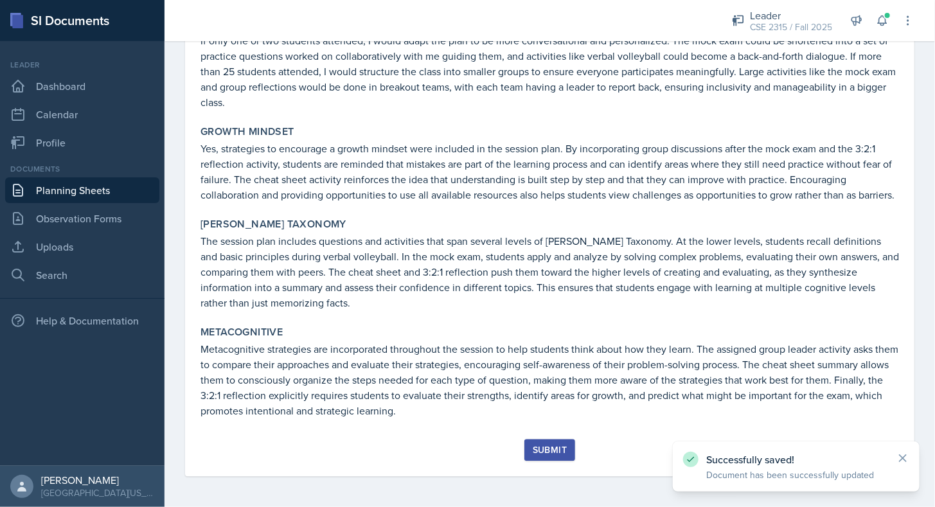
click at [563, 454] on button "Submit" at bounding box center [549, 450] width 51 height 22
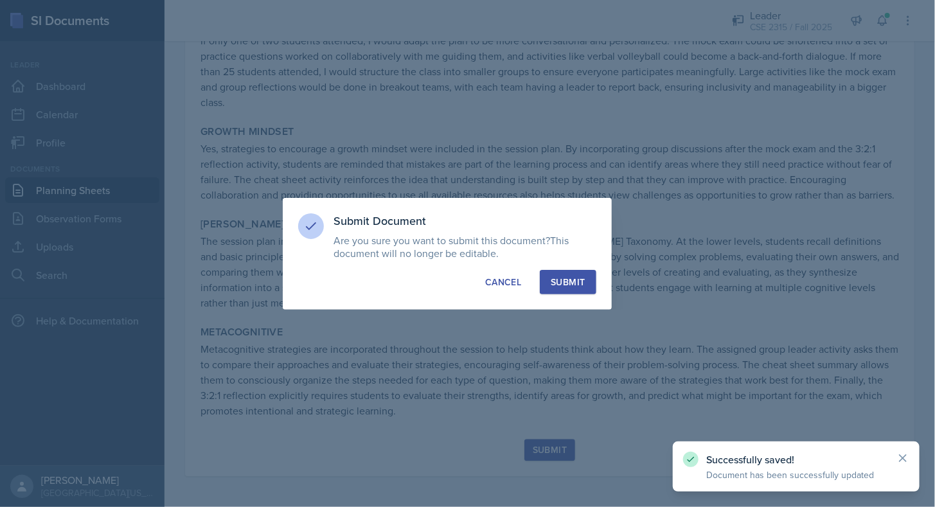
click at [572, 272] on button "Submit" at bounding box center [568, 282] width 56 height 24
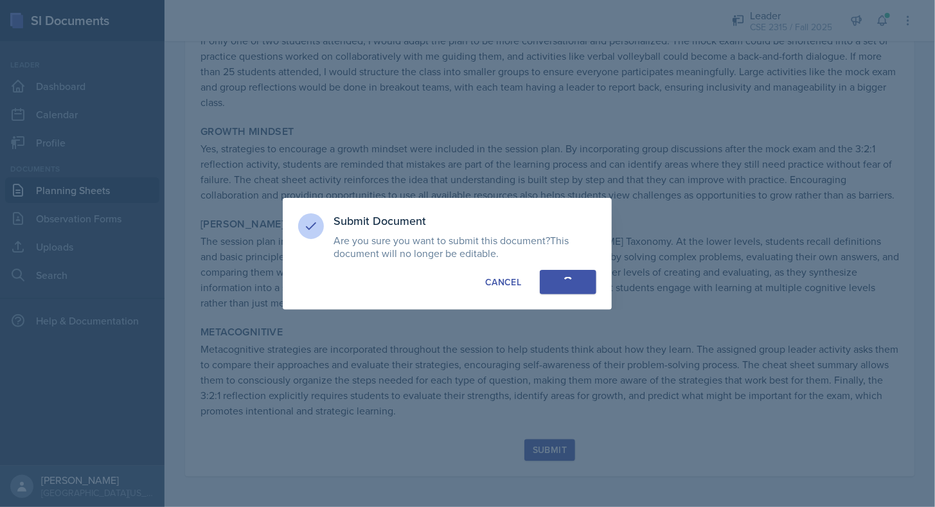
scroll to position [1208, 0]
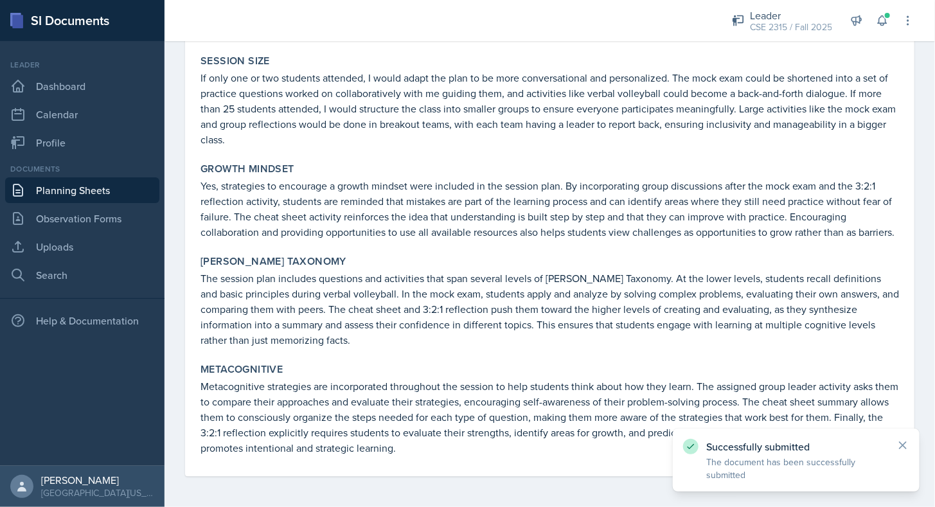
click at [97, 200] on link "Planning Sheets" at bounding box center [82, 190] width 154 height 26
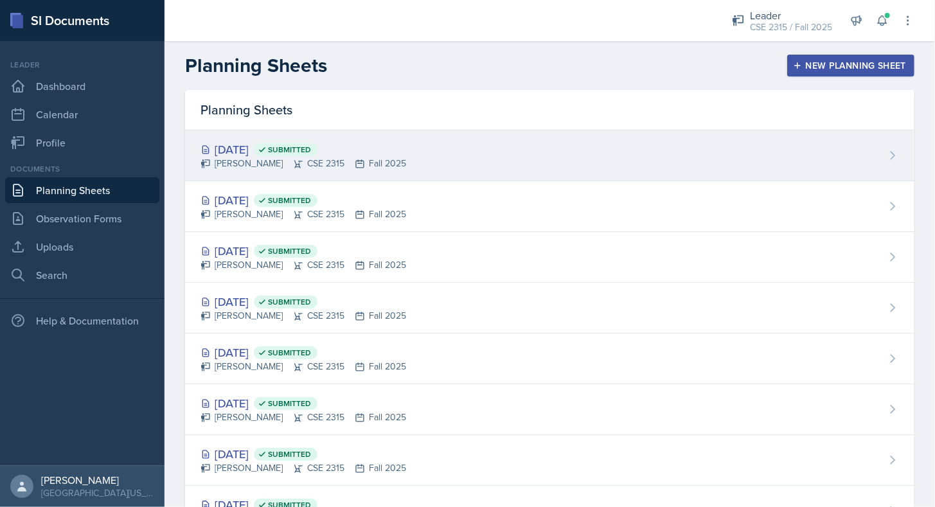
click at [260, 154] on div "[DATE] Submitted" at bounding box center [304, 149] width 206 height 17
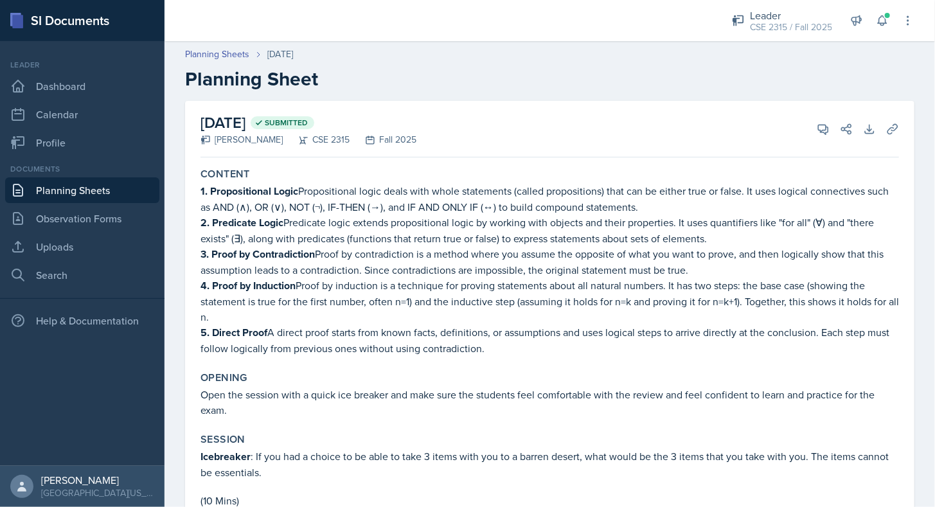
click at [85, 195] on link "Planning Sheets" at bounding box center [82, 190] width 154 height 26
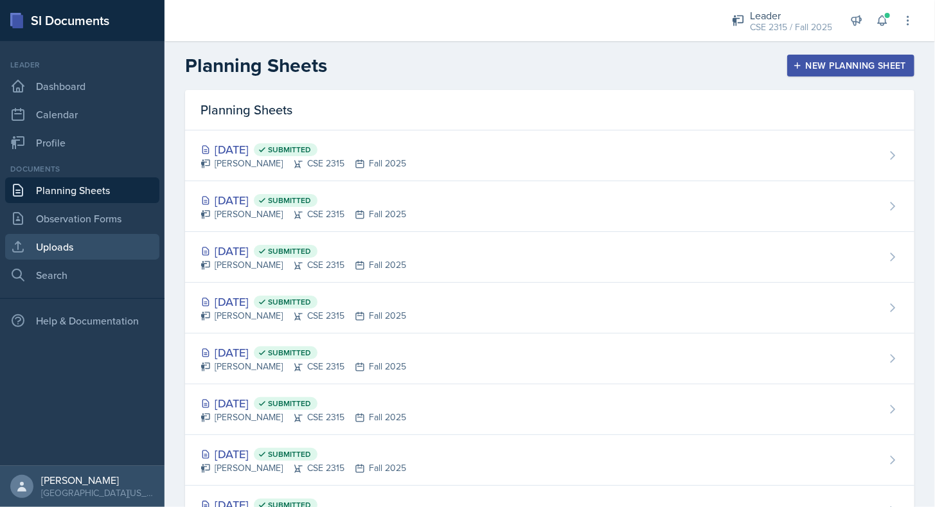
click at [65, 251] on link "Uploads" at bounding box center [82, 247] width 154 height 26
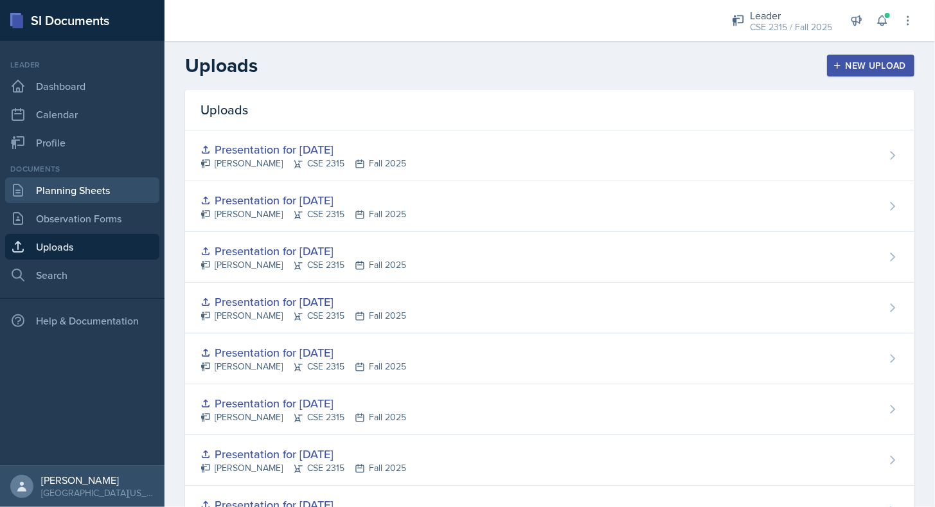
click at [80, 190] on link "Planning Sheets" at bounding box center [82, 190] width 154 height 26
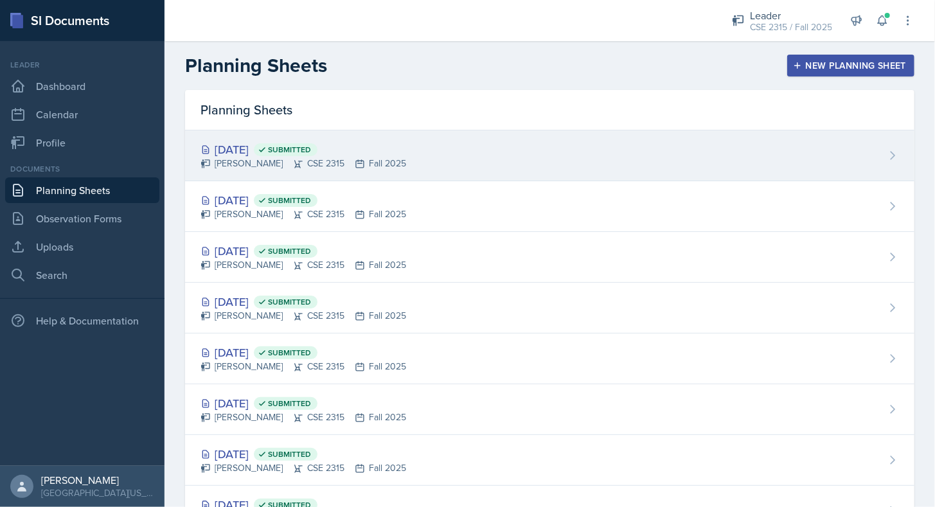
click at [271, 153] on div "[DATE] Submitted" at bounding box center [304, 149] width 206 height 17
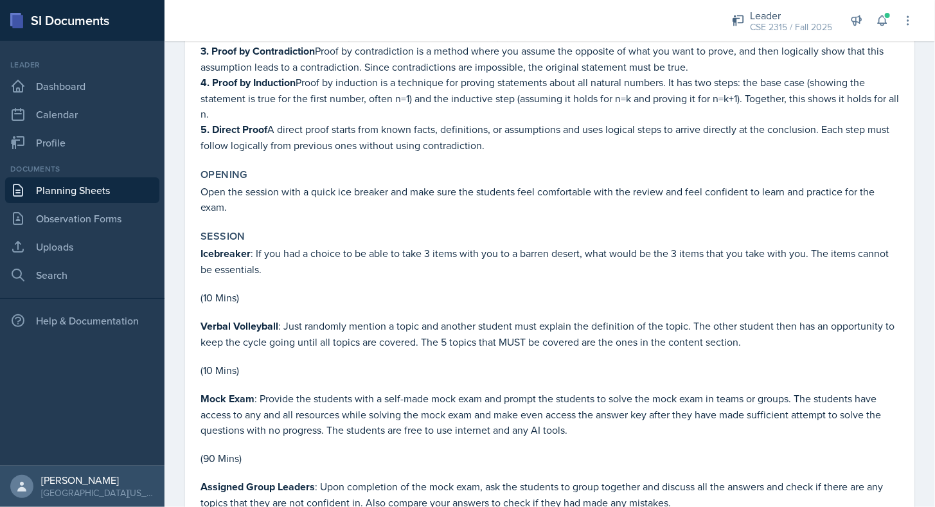
scroll to position [204, 0]
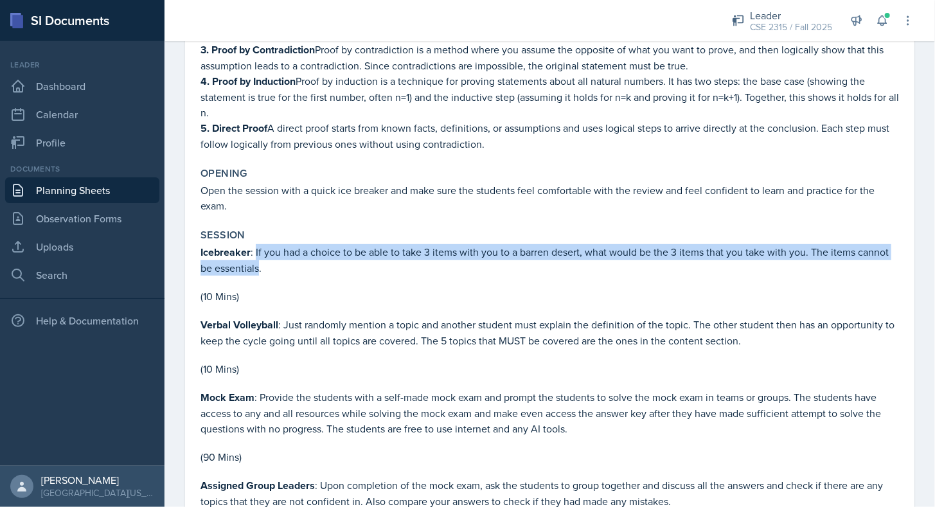
drag, startPoint x: 255, startPoint y: 249, endPoint x: 260, endPoint y: 262, distance: 13.8
click at [260, 262] on p "Icebreaker : If you had a choice to be able to take 3 items with you to a barre…" at bounding box center [550, 259] width 699 height 31
copy p "If you had a choice to be able to take 3 items with you to a barren desert, wha…"
click at [260, 262] on p "Icebreaker : If you had a choice to be able to take 3 items with you to a barre…" at bounding box center [550, 259] width 699 height 31
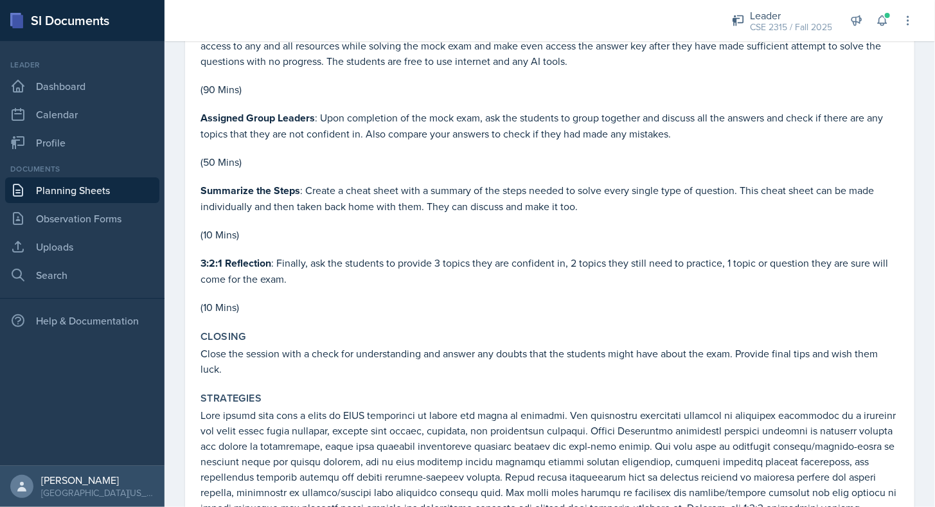
scroll to position [573, 0]
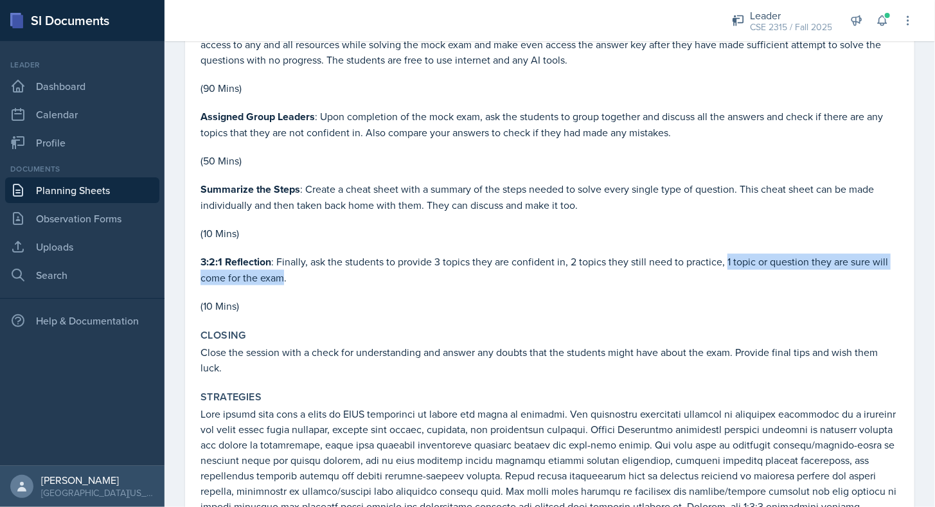
drag, startPoint x: 726, startPoint y: 253, endPoint x: 283, endPoint y: 273, distance: 443.3
click at [283, 273] on p "3:2:1 Reflection : Finally, ask the students to provide 3 topics they are confi…" at bounding box center [550, 269] width 699 height 31
copy p "1 topic or question they are sure will come for the exam"
click at [283, 273] on p "3:2:1 Reflection : Finally, ask the students to provide 3 topics they are confi…" at bounding box center [550, 269] width 699 height 31
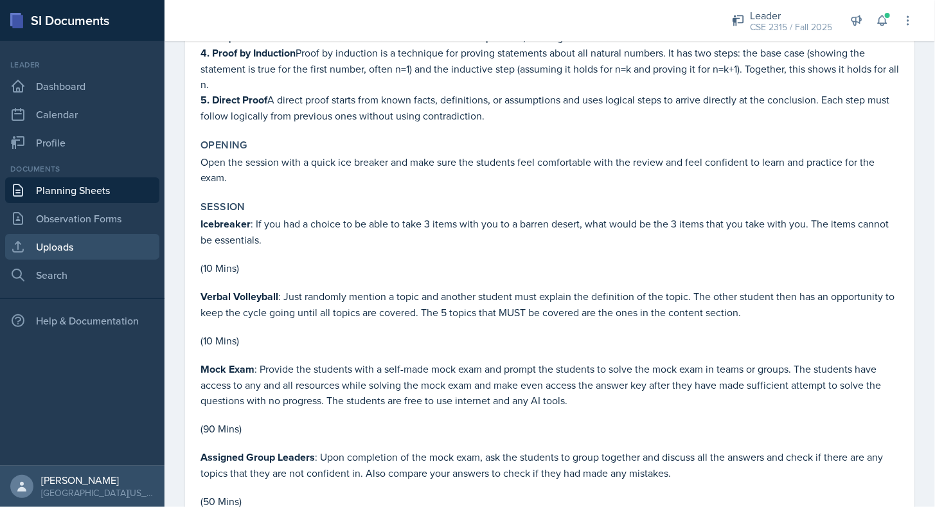
click at [138, 247] on link "Uploads" at bounding box center [82, 247] width 154 height 26
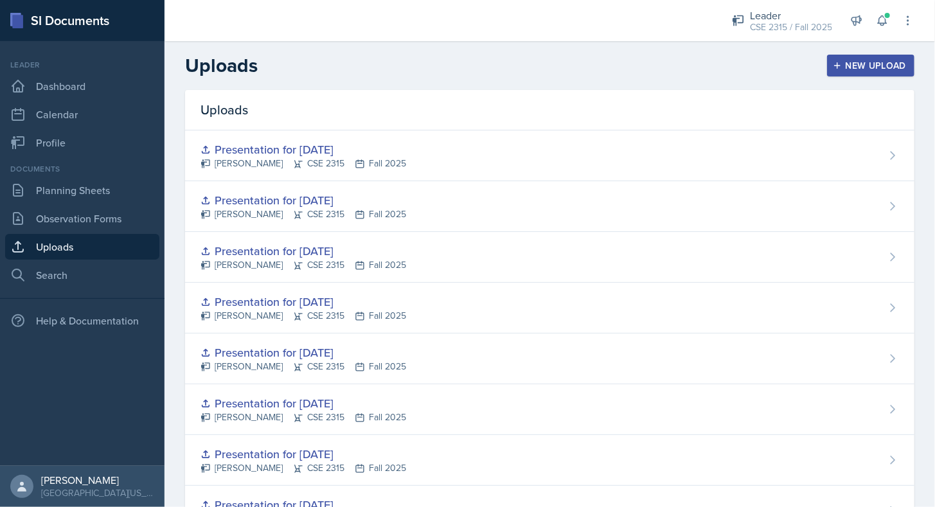
scroll to position [1, 0]
click at [887, 73] on button "New Upload" at bounding box center [871, 65] width 88 height 22
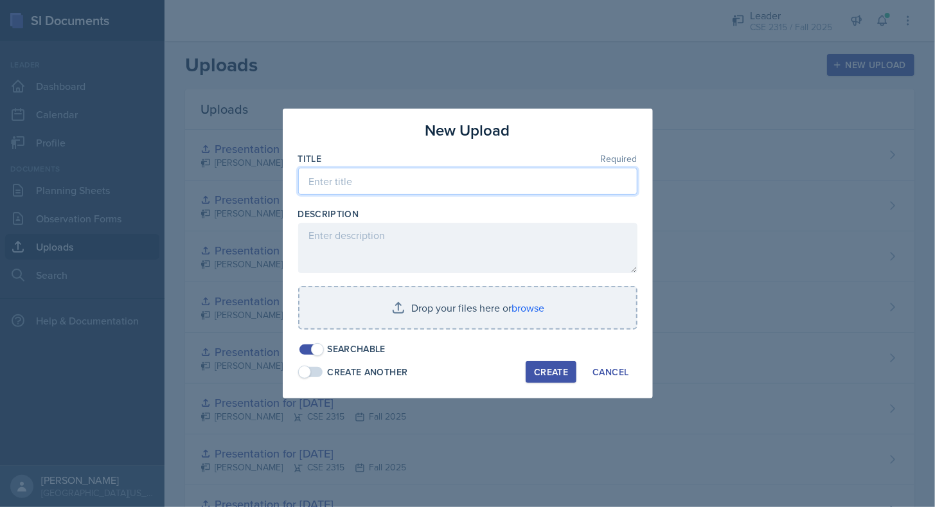
click at [507, 188] on input at bounding box center [467, 181] width 339 height 27
type input "Presentation for [DATE]"
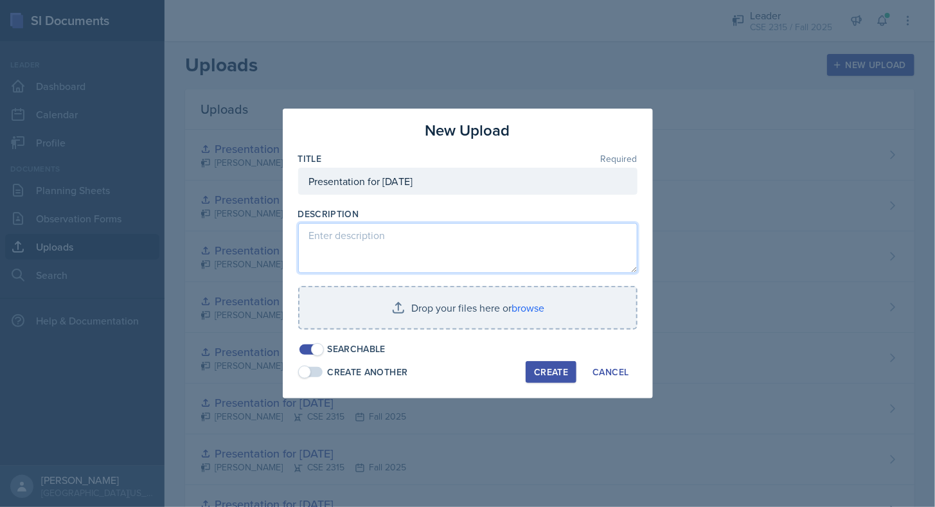
click at [419, 247] on textarea at bounding box center [467, 248] width 339 height 50
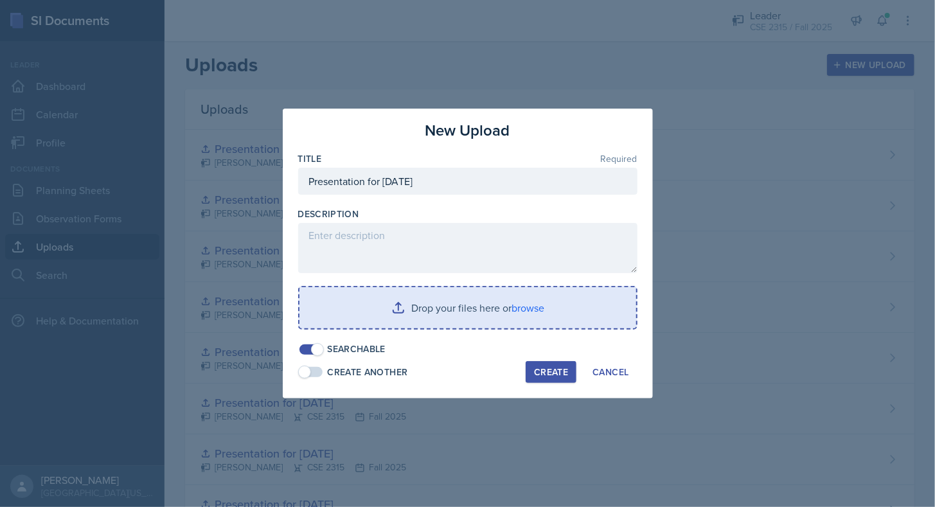
click at [407, 295] on input "file" at bounding box center [468, 307] width 337 height 41
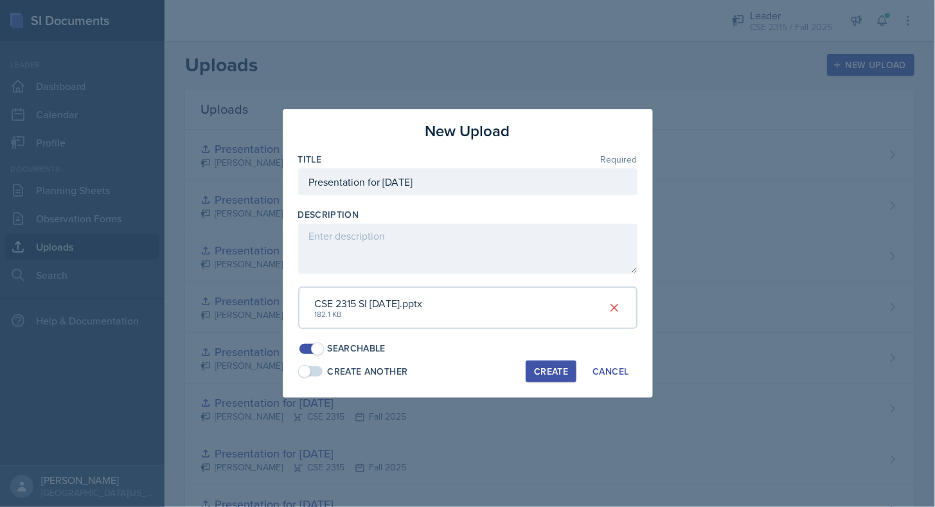
click at [551, 363] on button "Create" at bounding box center [551, 372] width 51 height 22
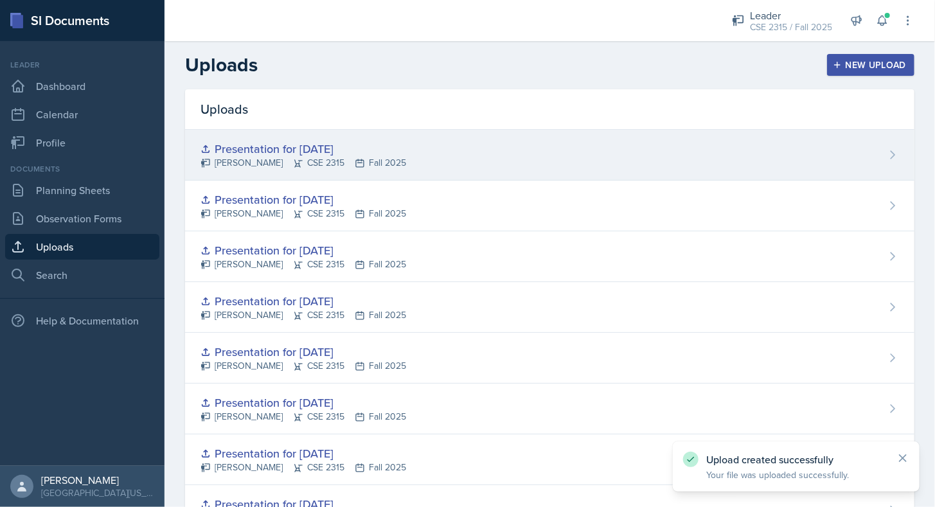
click at [718, 165] on div "Presentation for [DATE] [PERSON_NAME] CSE 2315 Fall 2025" at bounding box center [550, 155] width 730 height 51
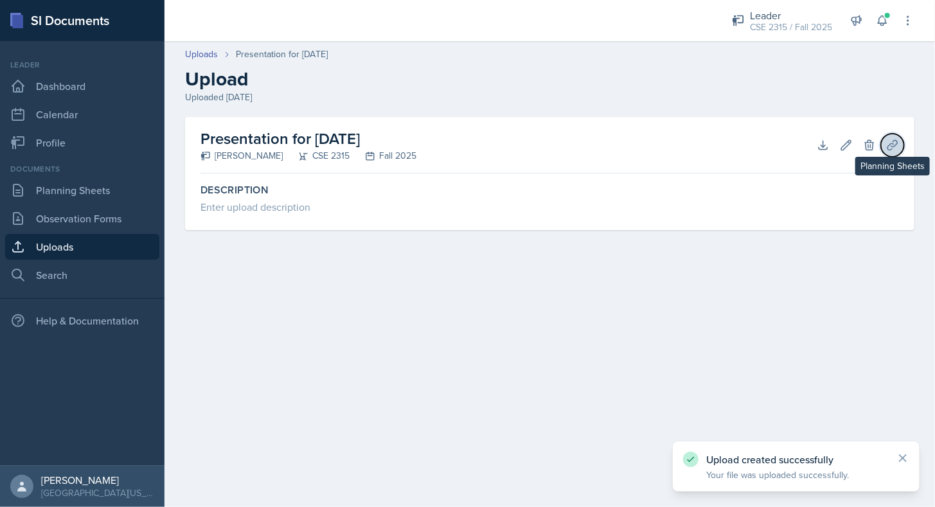
click at [892, 149] on icon at bounding box center [893, 145] width 10 height 10
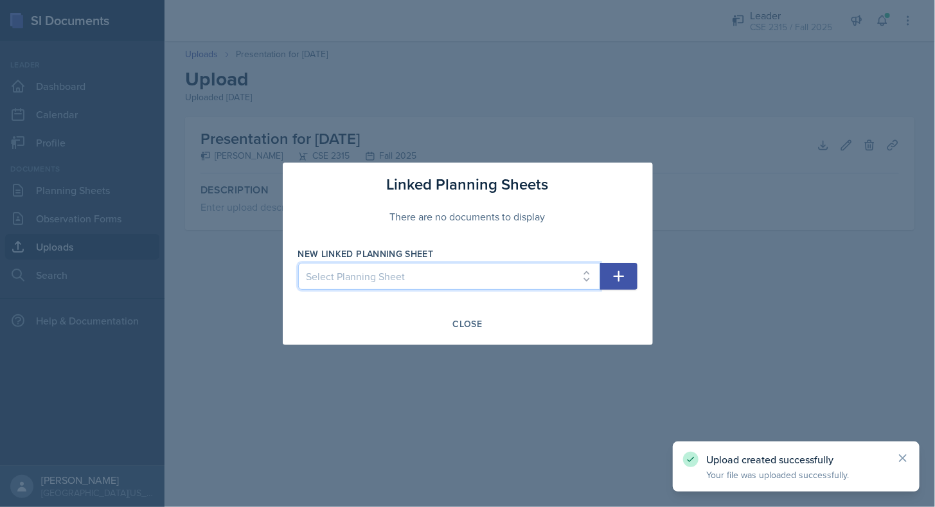
click at [550, 287] on select "Select Planning Sheet [DATE] [DATE] [DATE] [DATE] [DATE] [DATE] [DATE] [DATE] […" at bounding box center [449, 276] width 302 height 27
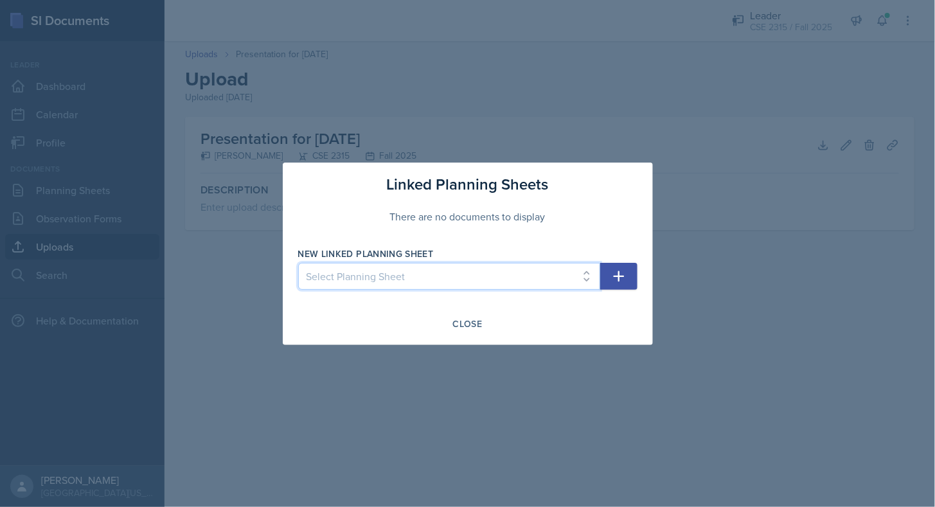
select select "4894d86b-e9eb-467d-97b4-54fb47815a61"
click at [298, 263] on select "Select Planning Sheet [DATE] [DATE] [DATE] [DATE] [DATE] [DATE] [DATE] [DATE] […" at bounding box center [449, 276] width 302 height 27
click at [616, 277] on icon "button" at bounding box center [618, 276] width 11 height 11
select select
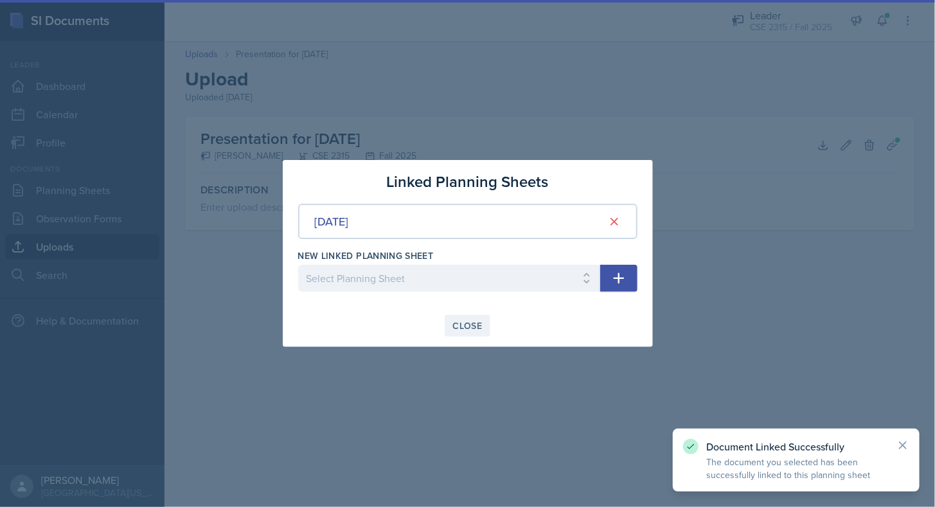
click at [485, 321] on button "Close" at bounding box center [468, 326] width 46 height 22
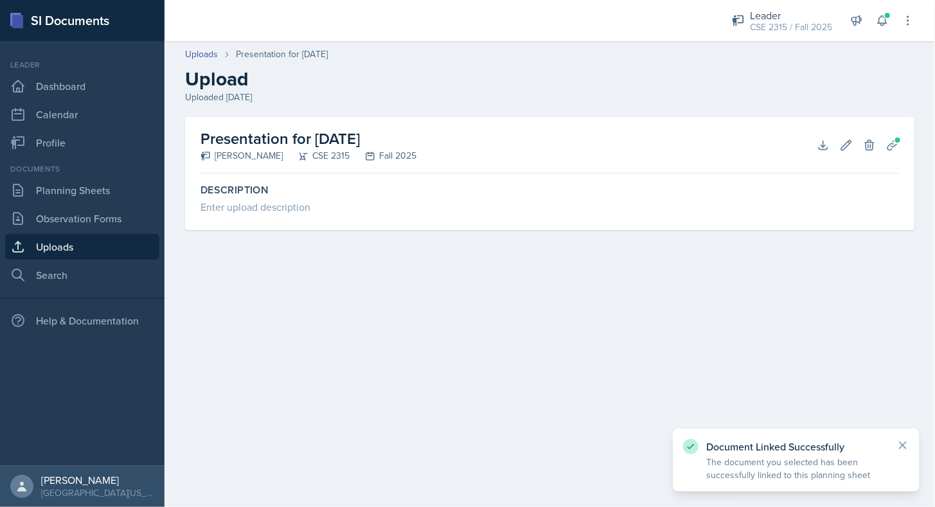
click at [128, 244] on link "Uploads" at bounding box center [82, 247] width 154 height 26
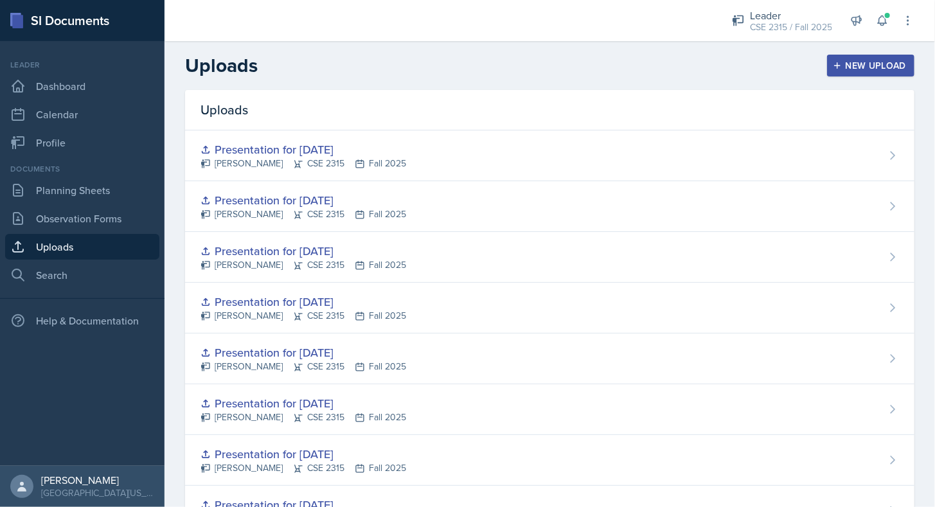
click at [846, 62] on div "New Upload" at bounding box center [871, 65] width 71 height 10
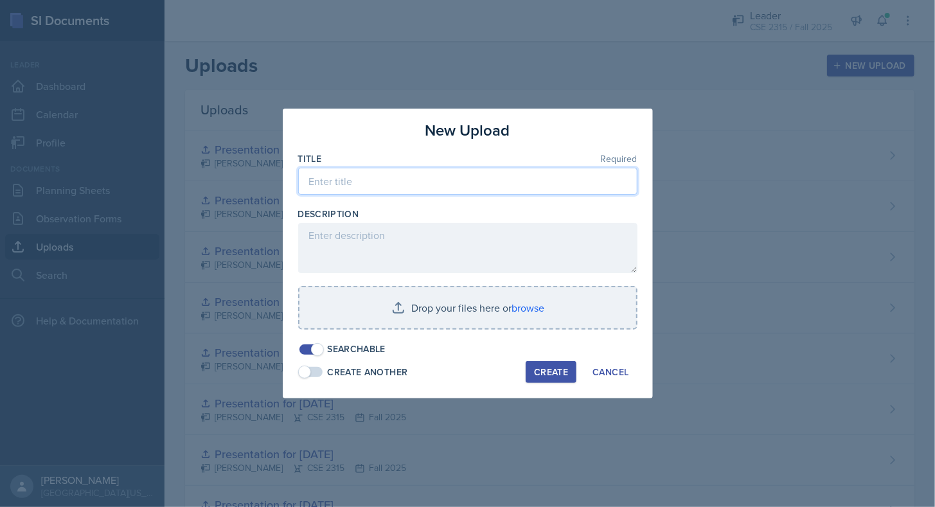
click at [505, 179] on input at bounding box center [467, 181] width 339 height 27
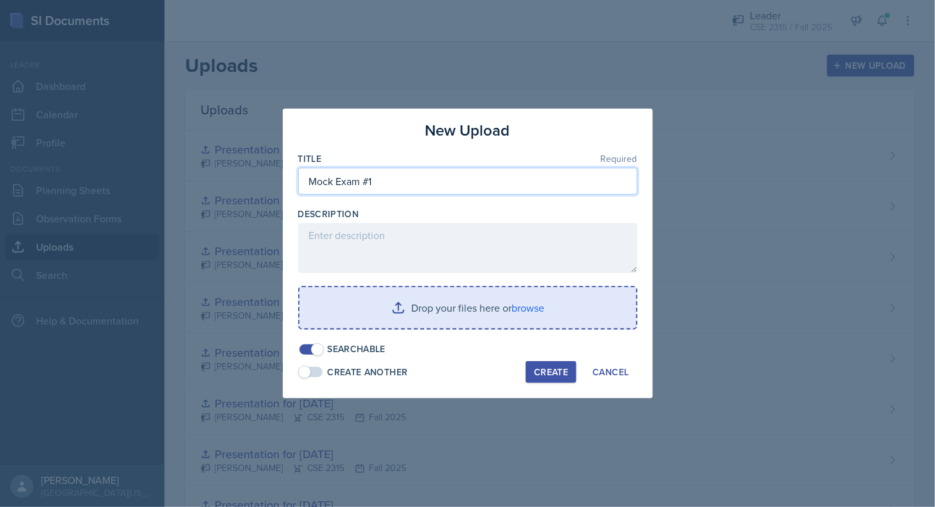
type input "Mock Exam #1"
click at [418, 308] on input "file" at bounding box center [468, 307] width 337 height 41
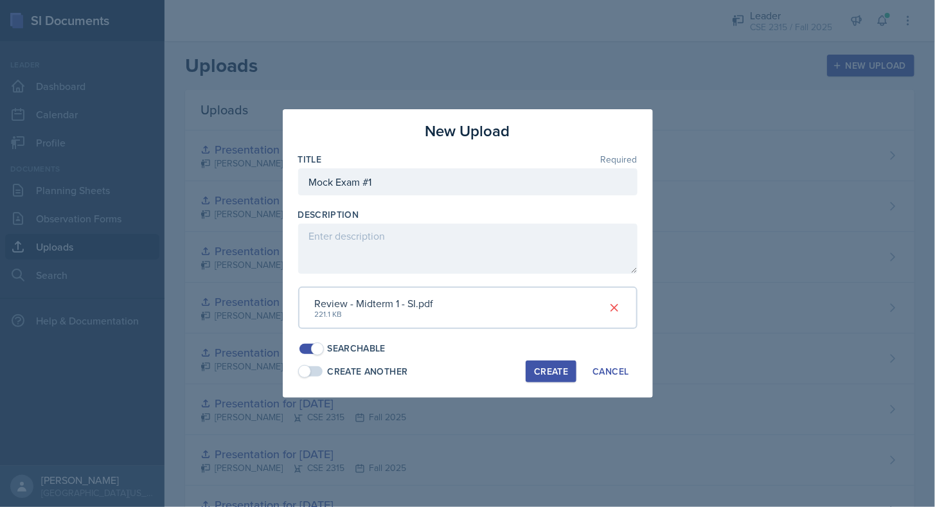
click at [547, 370] on div "Create" at bounding box center [551, 371] width 34 height 10
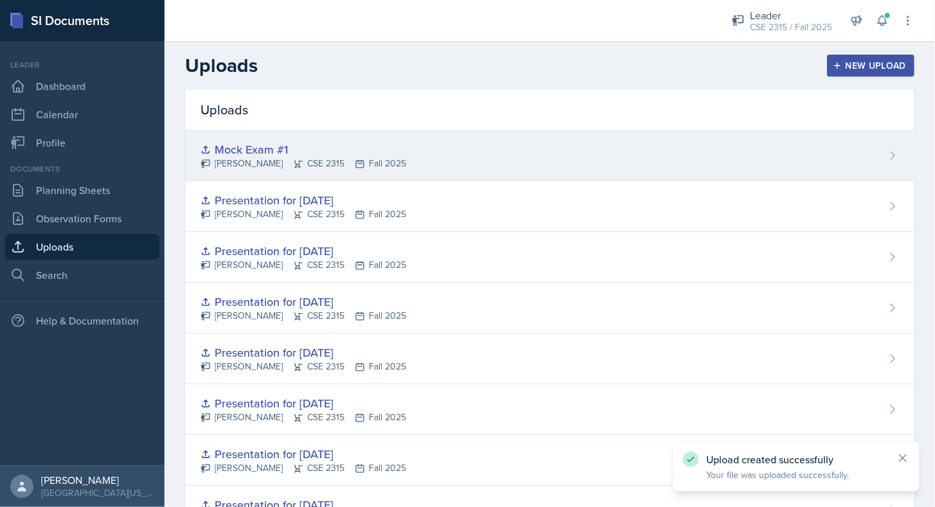
click at [800, 143] on div "Mock Exam #1 [PERSON_NAME] CSE 2315 Fall 2025" at bounding box center [550, 155] width 730 height 51
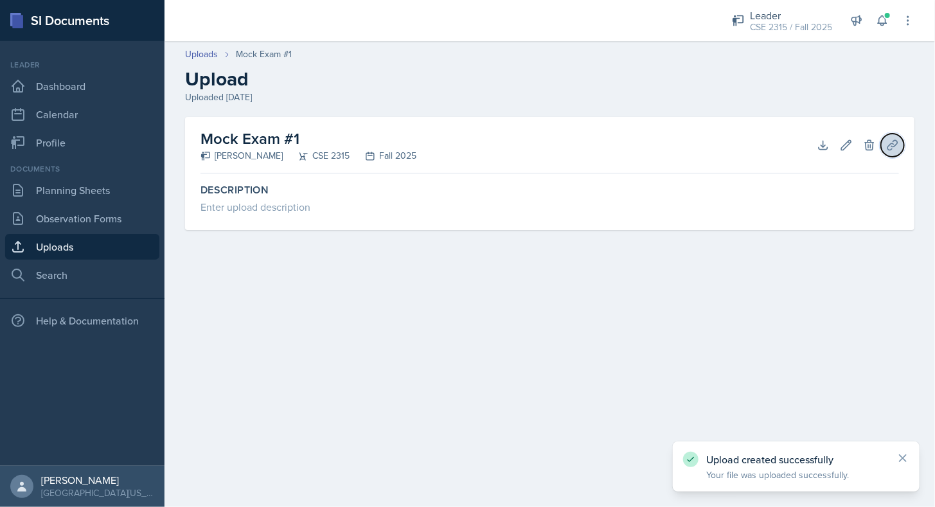
click at [892, 152] on button "Planning Sheets" at bounding box center [892, 145] width 23 height 23
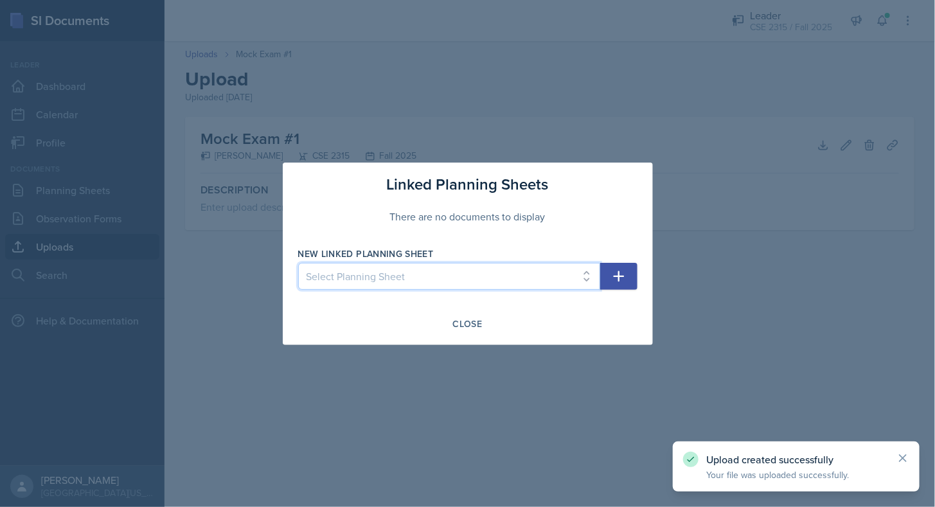
click at [562, 277] on select "Select Planning Sheet [DATE] [DATE] [DATE] [DATE] [DATE] [DATE] [DATE] [DATE] […" at bounding box center [449, 276] width 302 height 27
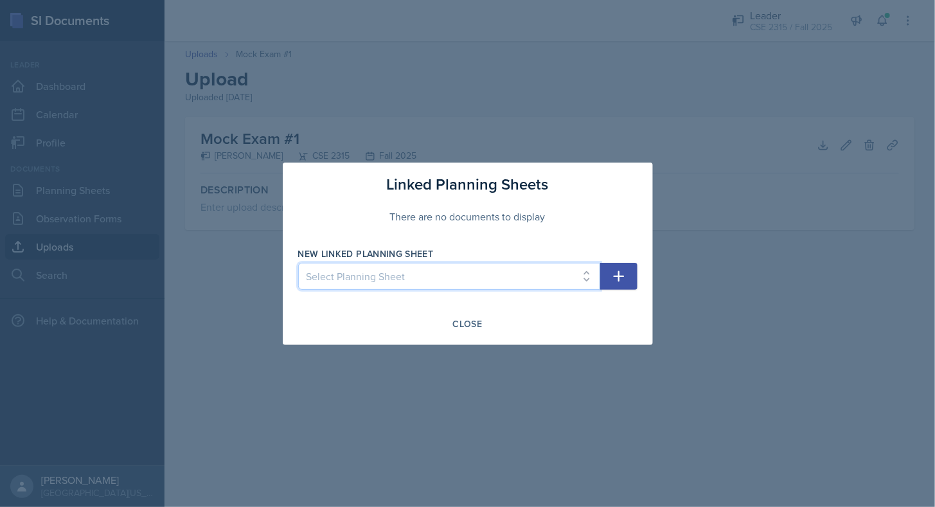
select select "4894d86b-e9eb-467d-97b4-54fb47815a61"
click at [298, 263] on select "Select Planning Sheet [DATE] [DATE] [DATE] [DATE] [DATE] [DATE] [DATE] [DATE] […" at bounding box center [449, 276] width 302 height 27
click at [607, 292] on div "New Linked Planning Sheet Select Planning Sheet [DATE] [DATE] [DATE] [DATE] [DA…" at bounding box center [467, 274] width 339 height 55
click at [616, 284] on button "button" at bounding box center [618, 276] width 37 height 27
select select
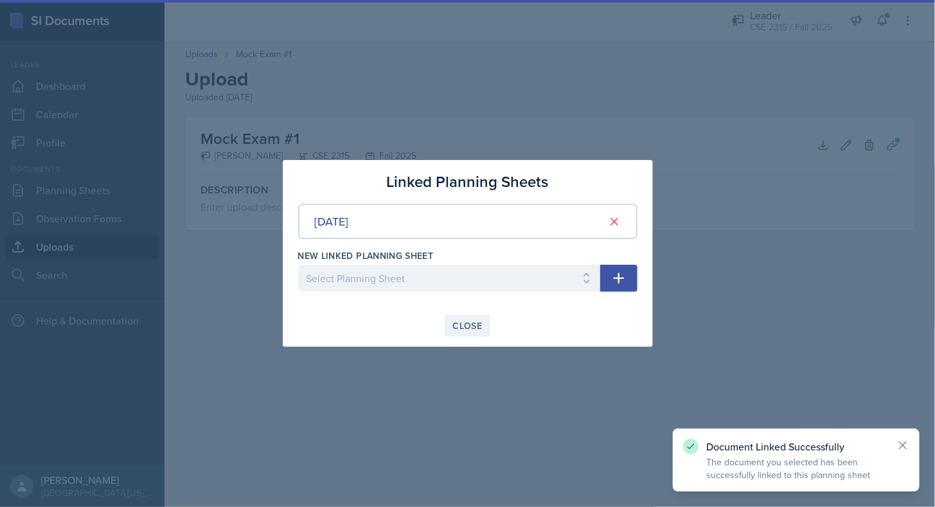
click at [482, 323] on div "Close" at bounding box center [468, 326] width 30 height 10
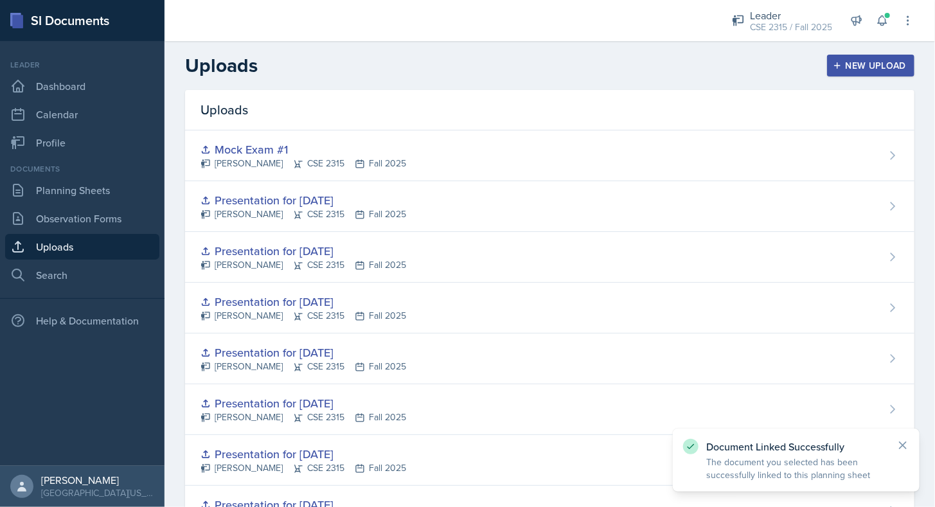
click at [846, 76] on button "New Upload" at bounding box center [871, 66] width 88 height 22
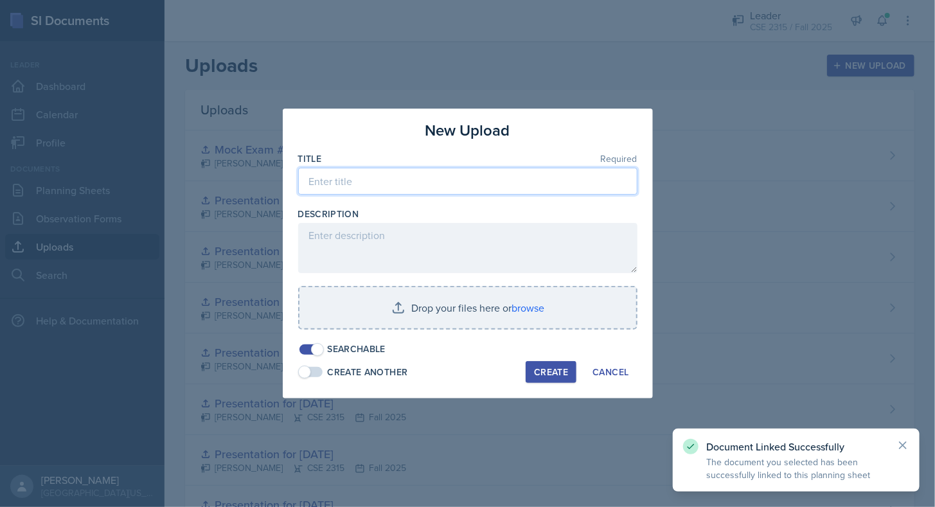
click at [499, 185] on input at bounding box center [467, 181] width 339 height 27
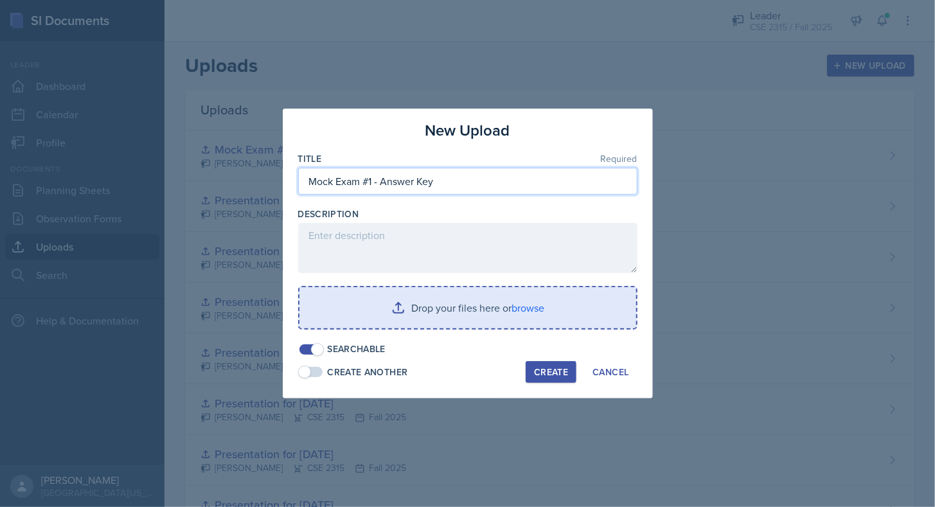
type input "Mock Exam #1 - Answer Key"
click at [451, 310] on input "file" at bounding box center [468, 307] width 337 height 41
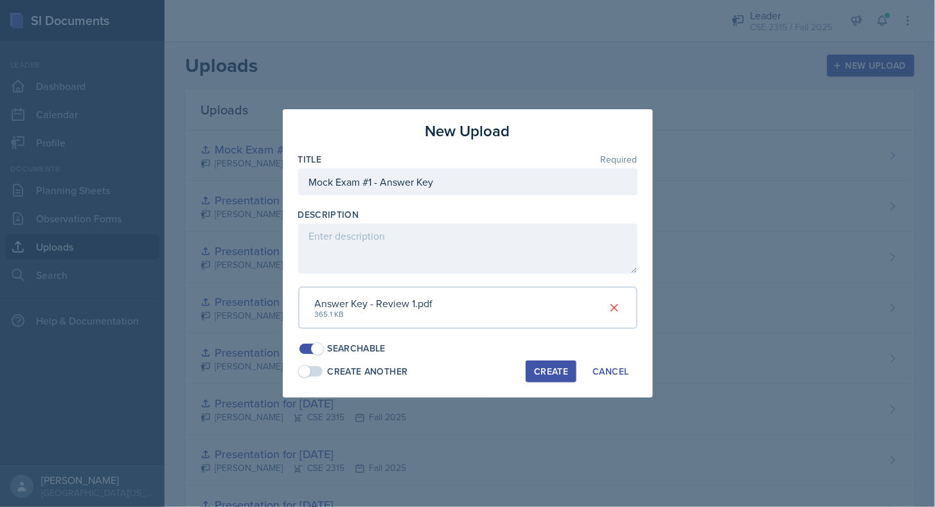
click at [557, 366] on div "Create" at bounding box center [551, 371] width 34 height 10
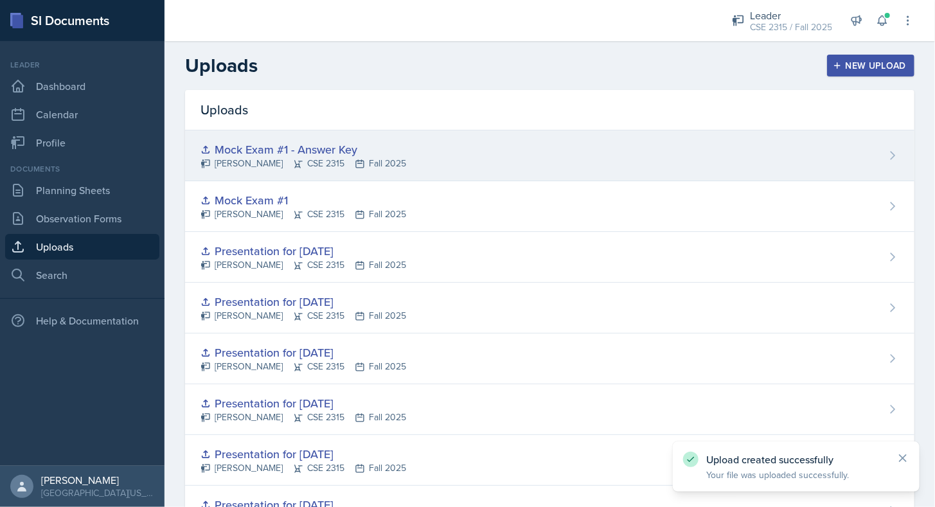
click at [757, 153] on div "Mock Exam #1 - Answer Key [PERSON_NAME] CSE 2315 Fall 2025" at bounding box center [550, 155] width 730 height 51
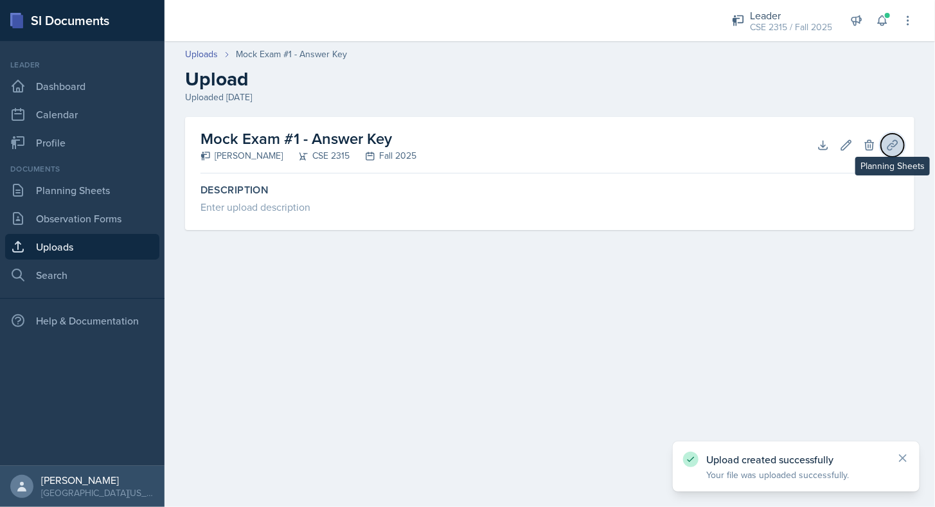
click at [883, 151] on button "Planning Sheets" at bounding box center [892, 145] width 23 height 23
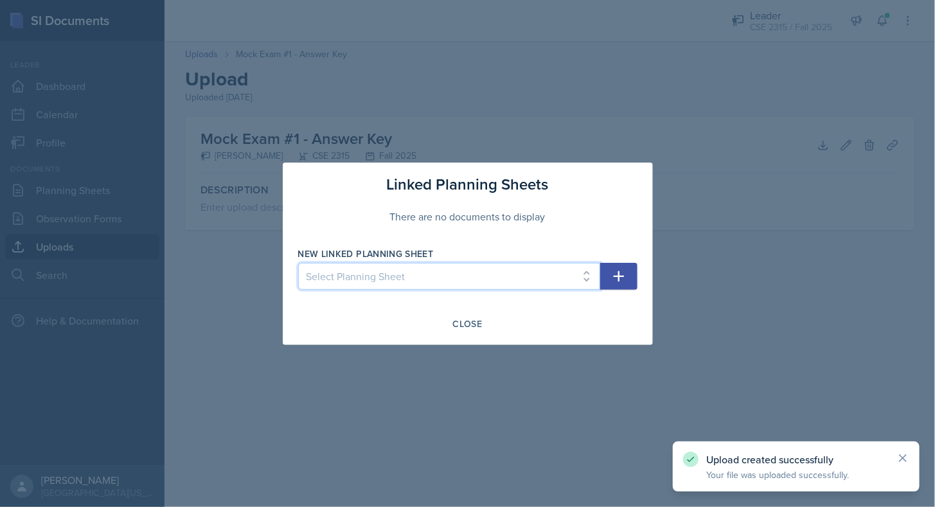
click at [527, 275] on select "Select Planning Sheet [DATE] [DATE] [DATE] [DATE] [DATE] [DATE] [DATE] [DATE] […" at bounding box center [449, 276] width 302 height 27
select select "4894d86b-e9eb-467d-97b4-54fb47815a61"
click at [298, 263] on select "Select Planning Sheet [DATE] [DATE] [DATE] [DATE] [DATE] [DATE] [DATE] [DATE] […" at bounding box center [449, 276] width 302 height 27
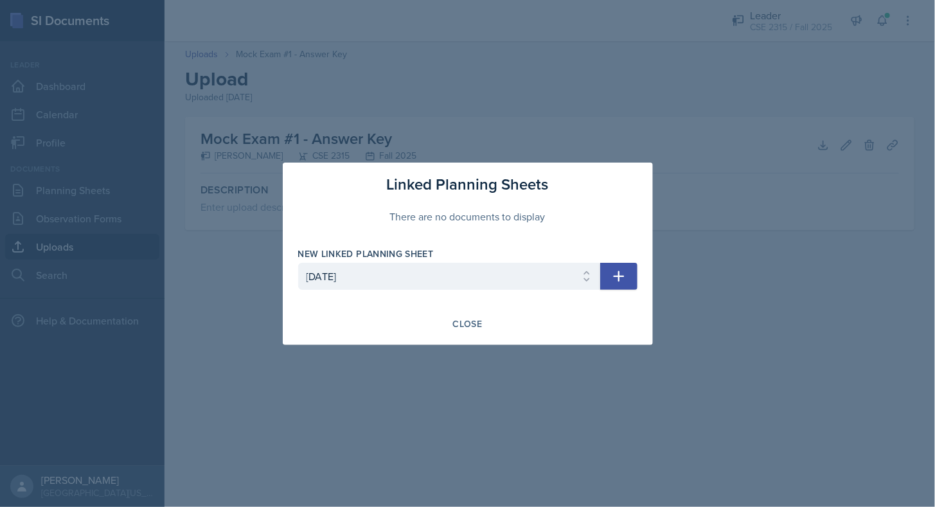
click at [620, 277] on icon "button" at bounding box center [618, 276] width 11 height 11
select select
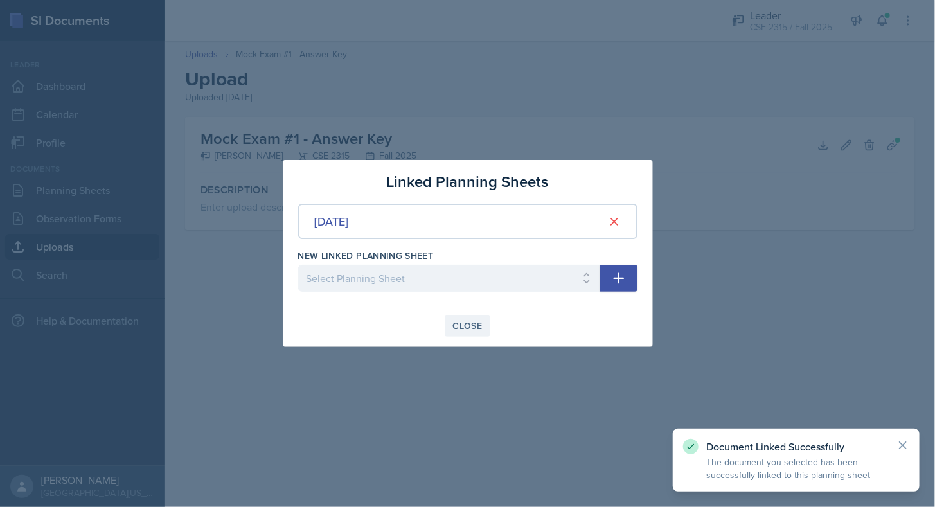
click at [471, 323] on div "Close" at bounding box center [468, 326] width 30 height 10
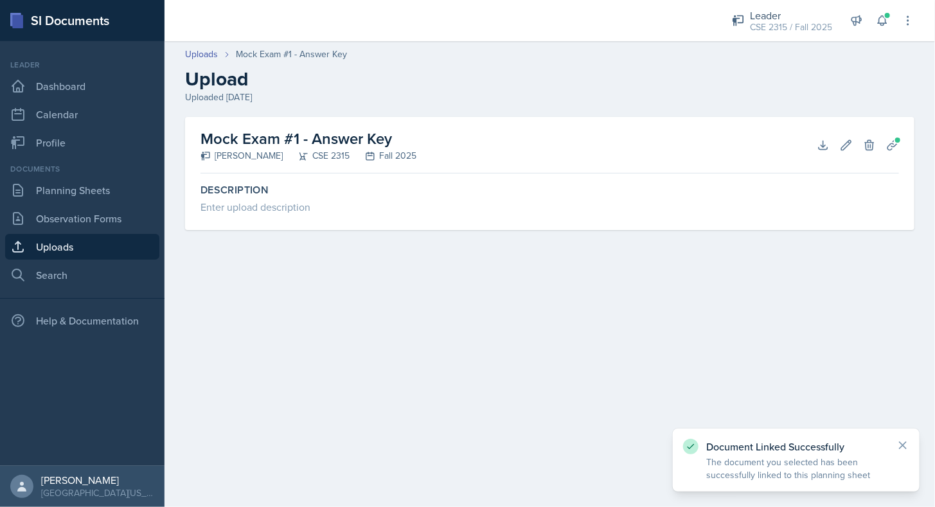
click at [91, 240] on link "Uploads" at bounding box center [82, 247] width 154 height 26
